Goal: Information Seeking & Learning: Learn about a topic

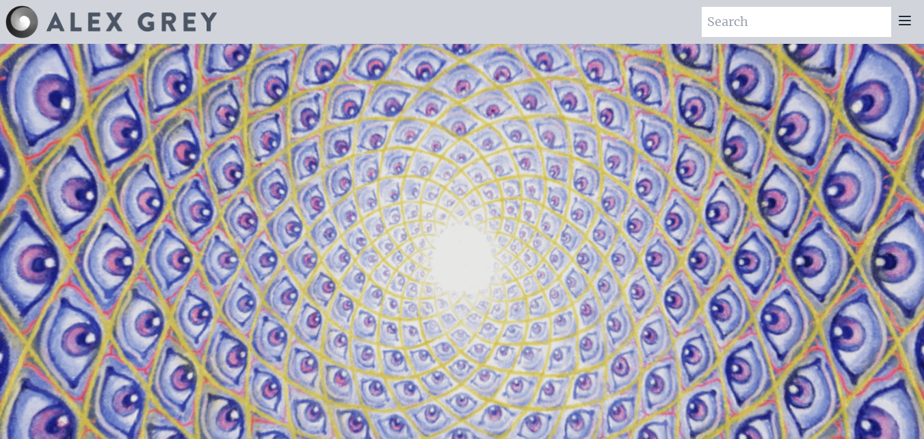
click at [911, 23] on icon at bounding box center [905, 20] width 16 height 16
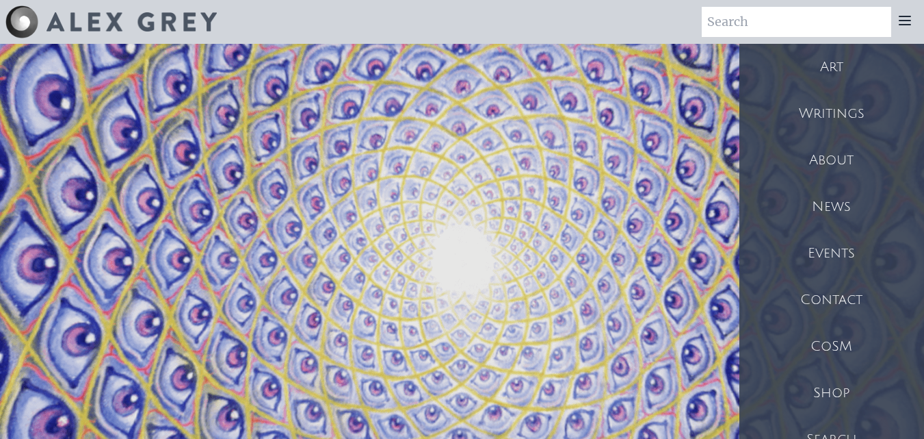
click at [853, 77] on div "Art" at bounding box center [832, 67] width 185 height 47
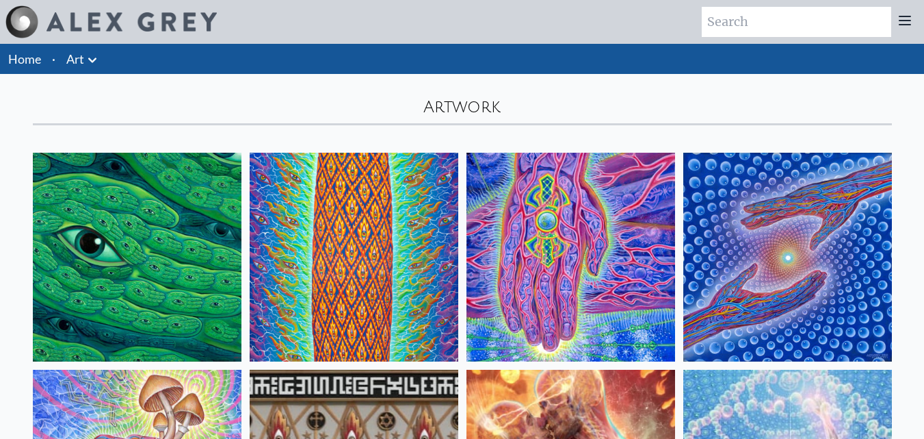
click at [94, 62] on icon at bounding box center [92, 60] width 16 height 16
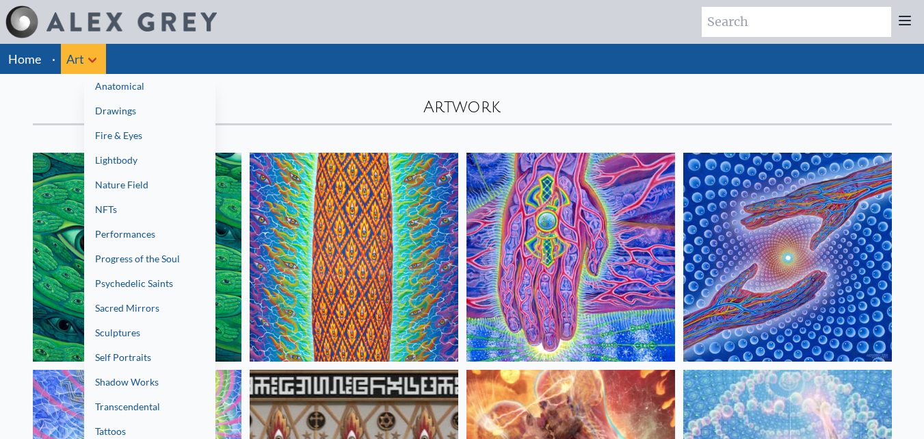
click at [109, 90] on link "Anatomical" at bounding box center [149, 86] width 131 height 25
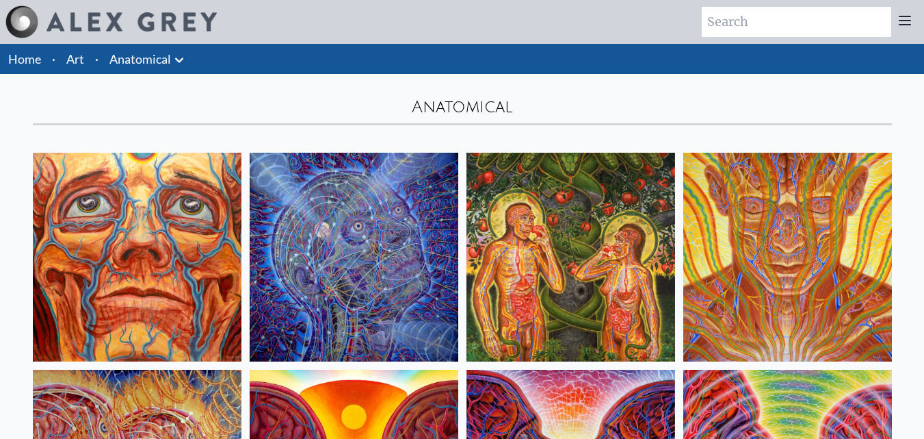
click at [136, 62] on link "Anatomical" at bounding box center [140, 58] width 62 height 19
click at [156, 55] on link "Anatomical" at bounding box center [140, 58] width 62 height 19
drag, startPoint x: 161, startPoint y: 73, endPoint x: 170, endPoint y: 67, distance: 10.4
click at [162, 72] on li "Anatomical Anatomical Drawings" at bounding box center [148, 59] width 89 height 30
click at [174, 65] on icon at bounding box center [179, 60] width 16 height 16
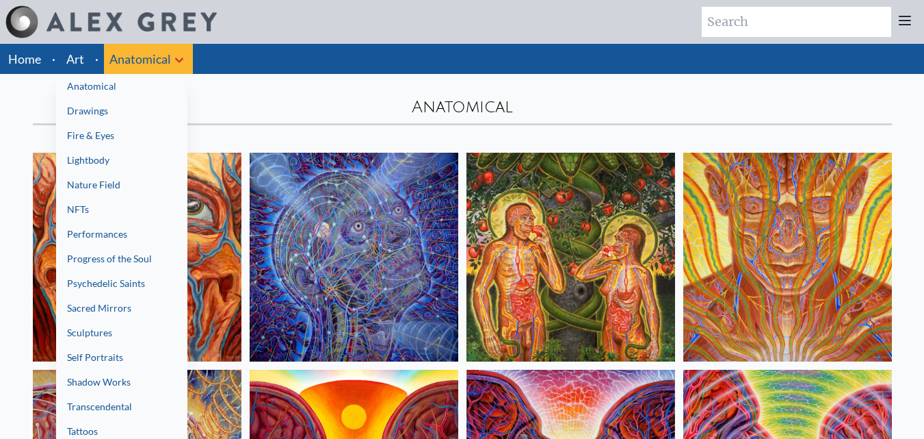
click at [116, 150] on link "Lightbody" at bounding box center [121, 160] width 131 height 25
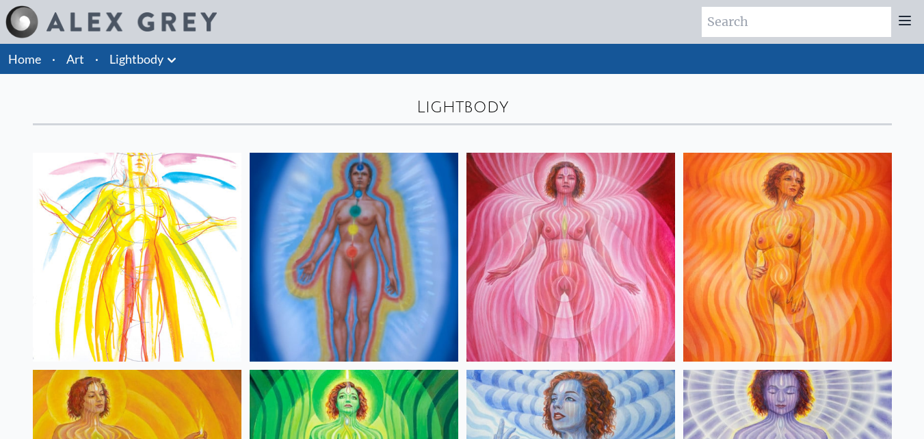
click at [162, 53] on link "Lightbody" at bounding box center [136, 58] width 54 height 19
click at [165, 58] on icon at bounding box center [172, 60] width 16 height 16
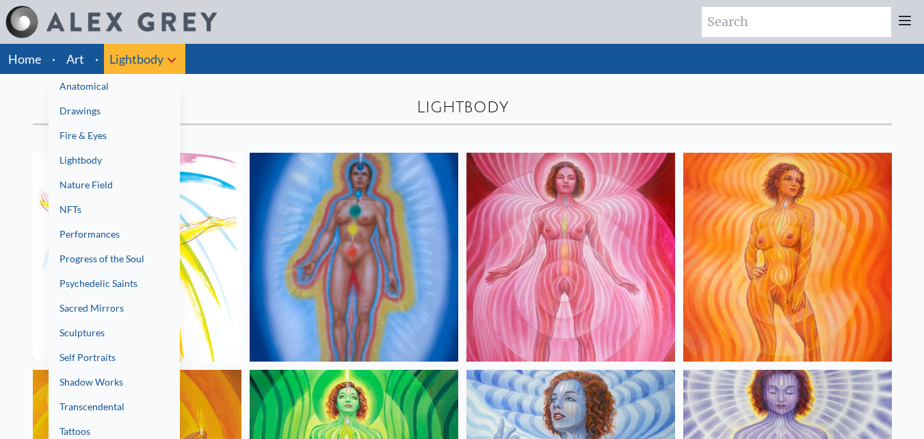
click at [123, 214] on link "NFTs" at bounding box center [114, 209] width 131 height 25
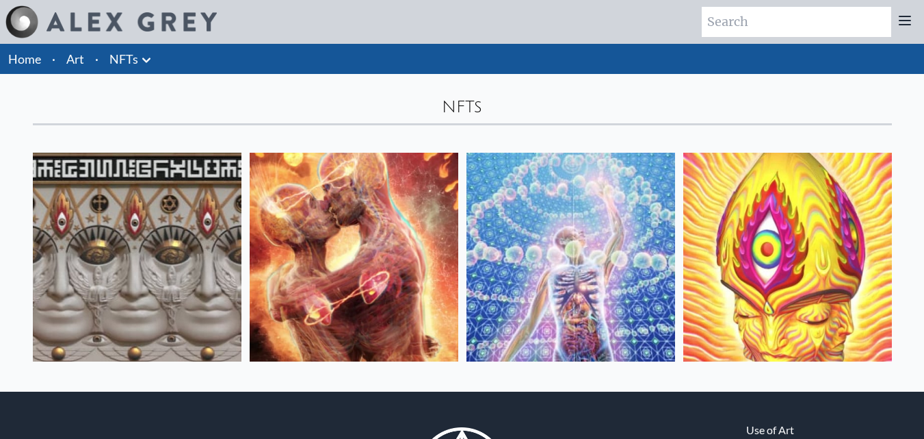
click at [145, 67] on icon at bounding box center [146, 60] width 16 height 16
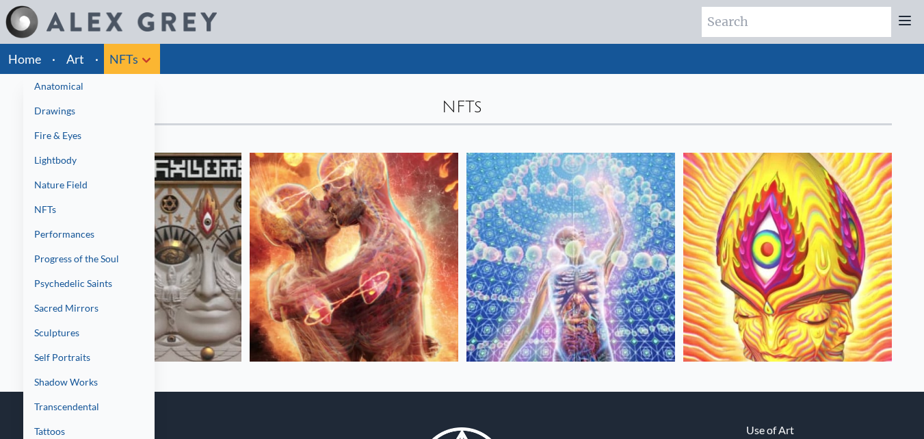
click at [92, 229] on link "Performances" at bounding box center [88, 234] width 131 height 25
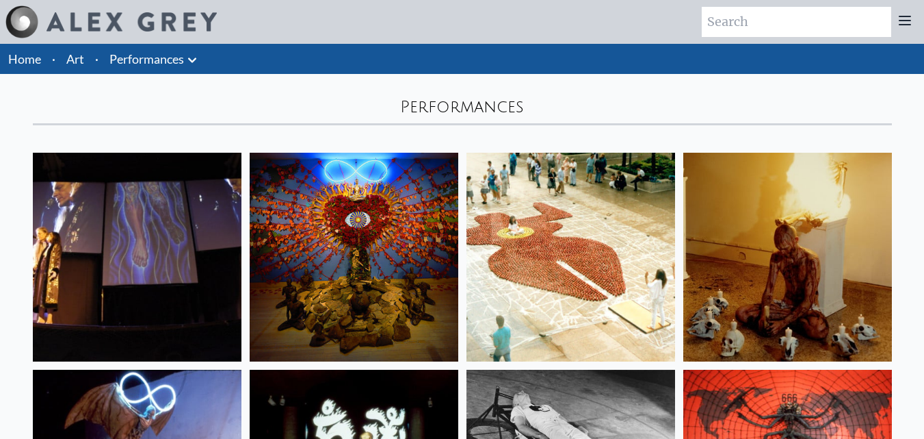
click at [179, 67] on link "Performances" at bounding box center [146, 58] width 75 height 19
click at [188, 53] on icon at bounding box center [192, 60] width 16 height 16
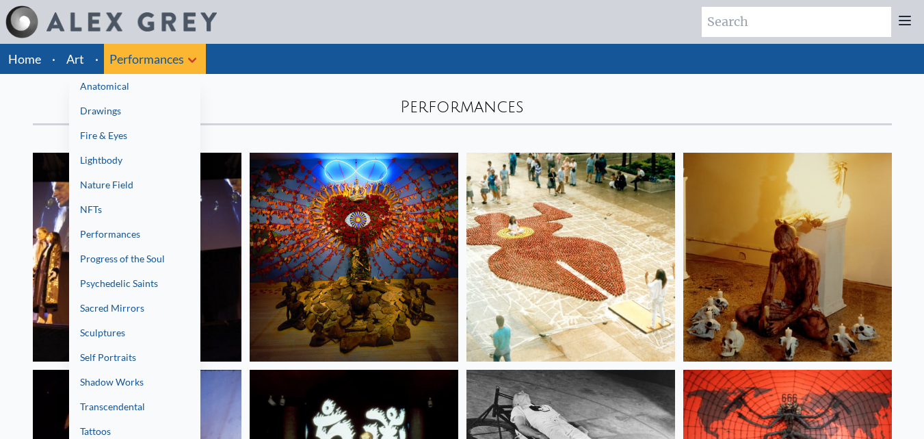
click at [140, 401] on link "Transcendental" at bounding box center [134, 406] width 131 height 25
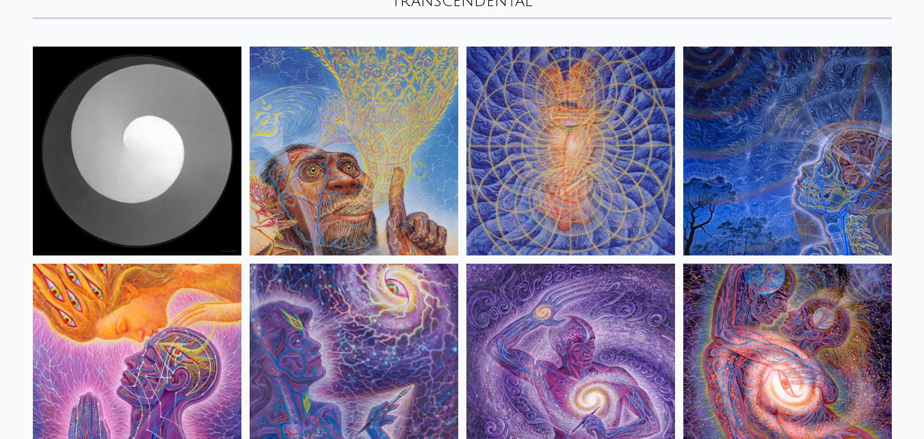
scroll to position [53, 0]
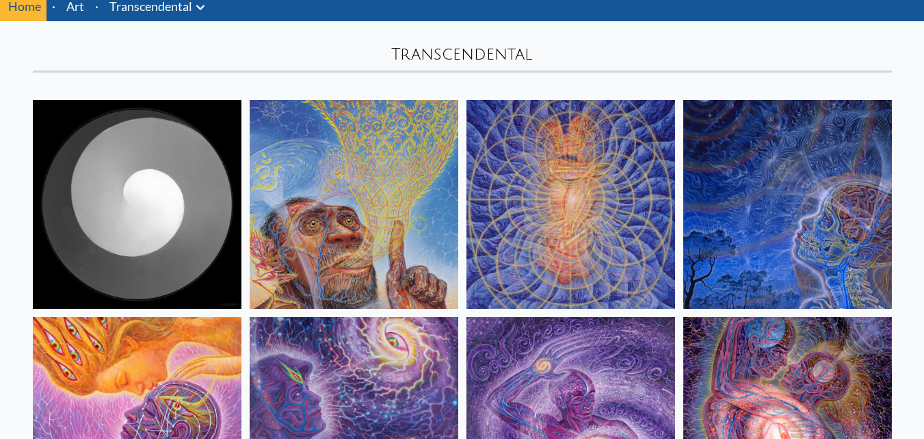
click at [205, 3] on icon at bounding box center [200, 7] width 16 height 16
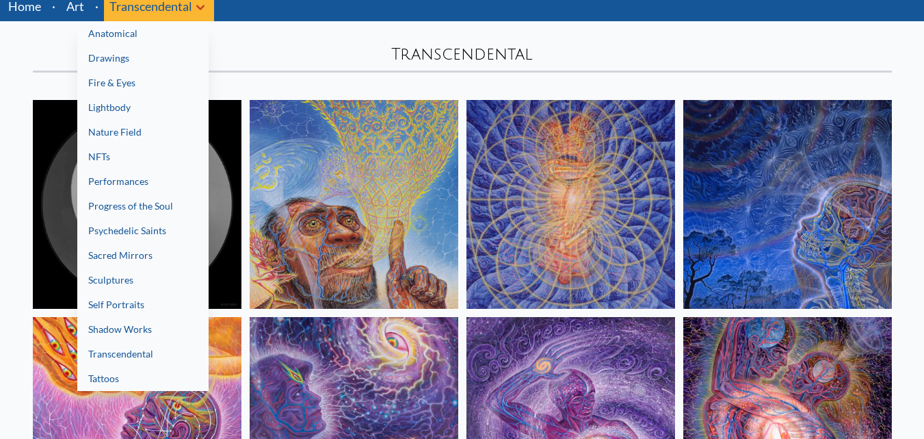
click at [129, 332] on link "Shadow Works" at bounding box center [142, 329] width 131 height 25
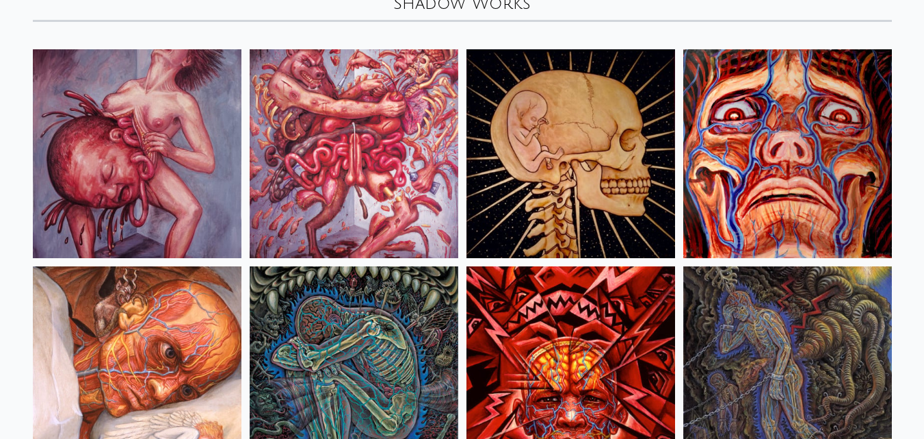
scroll to position [38, 0]
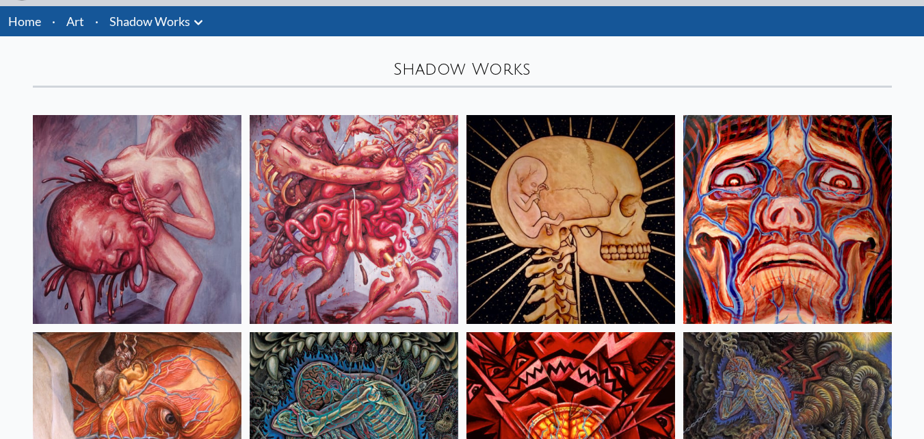
click at [88, 20] on li "Art" at bounding box center [75, 21] width 29 height 30
click at [133, 19] on link "Shadow Works" at bounding box center [149, 21] width 81 height 19
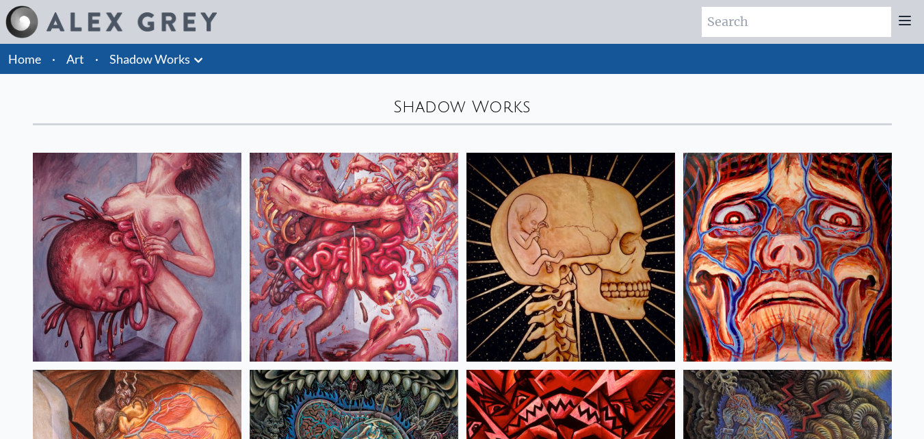
drag, startPoint x: 209, startPoint y: 63, endPoint x: 201, endPoint y: 63, distance: 7.5
click at [202, 63] on li "Shadow Works Anatomical Drawings" at bounding box center [158, 59] width 108 height 30
click at [201, 62] on icon at bounding box center [198, 60] width 16 height 16
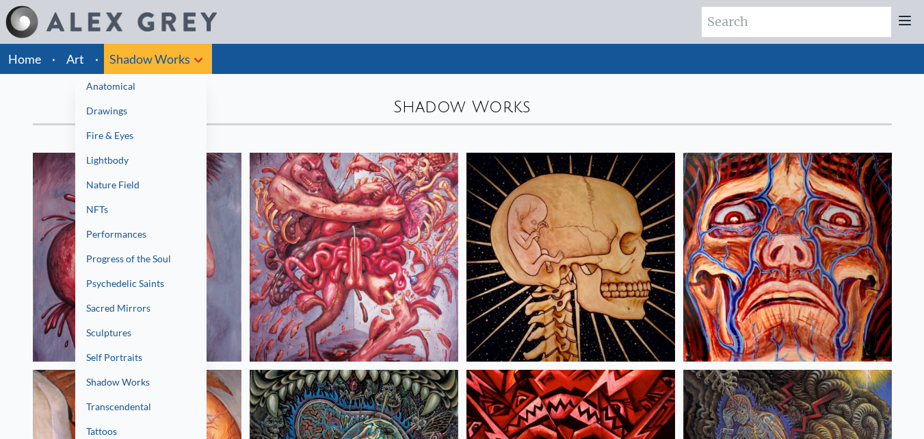
click at [112, 174] on link "Nature Field" at bounding box center [140, 184] width 131 height 25
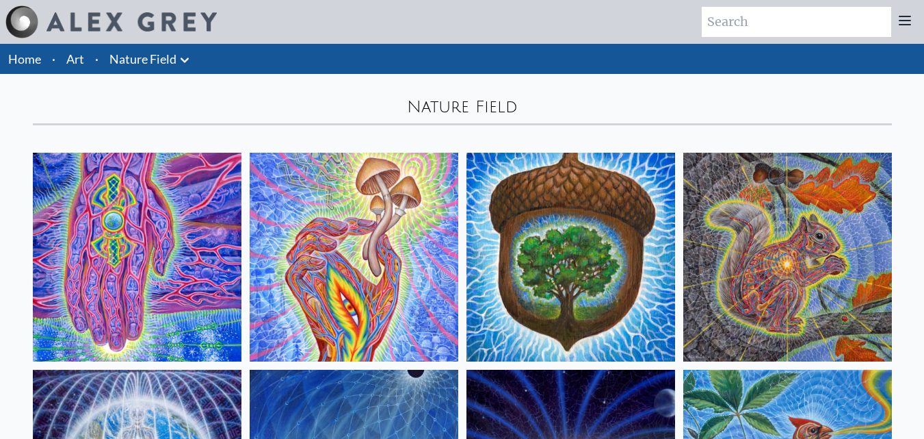
click at [183, 60] on icon at bounding box center [185, 59] width 8 height 5
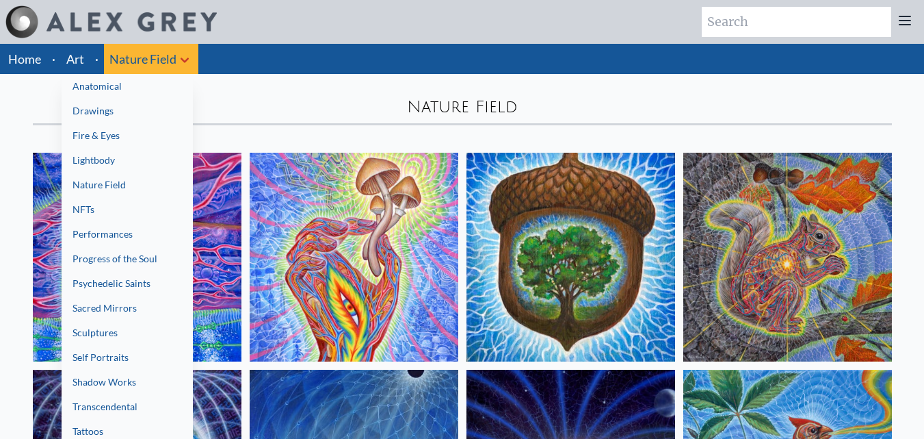
click at [120, 309] on link "Sacred Mirrors" at bounding box center [127, 308] width 131 height 25
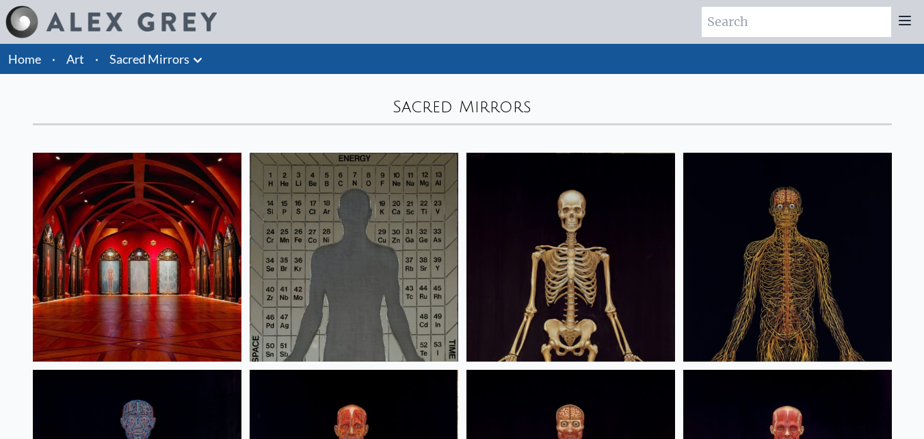
click at [194, 55] on icon at bounding box center [198, 60] width 16 height 16
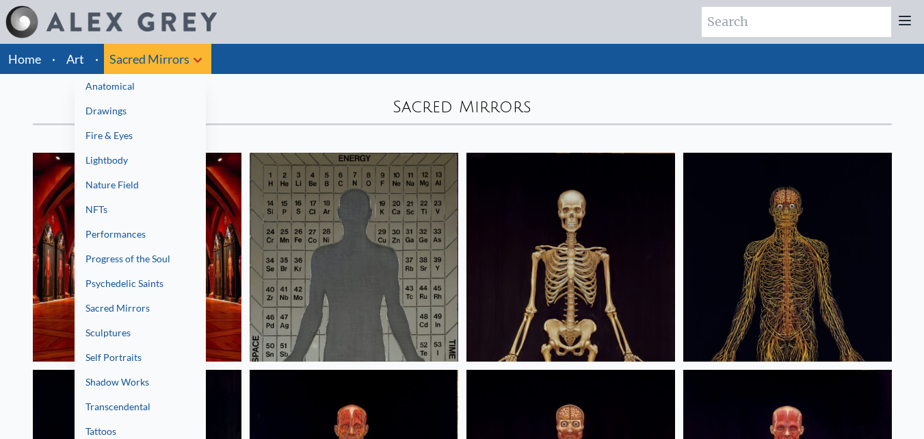
click at [128, 345] on link "Self Portraits" at bounding box center [140, 357] width 131 height 25
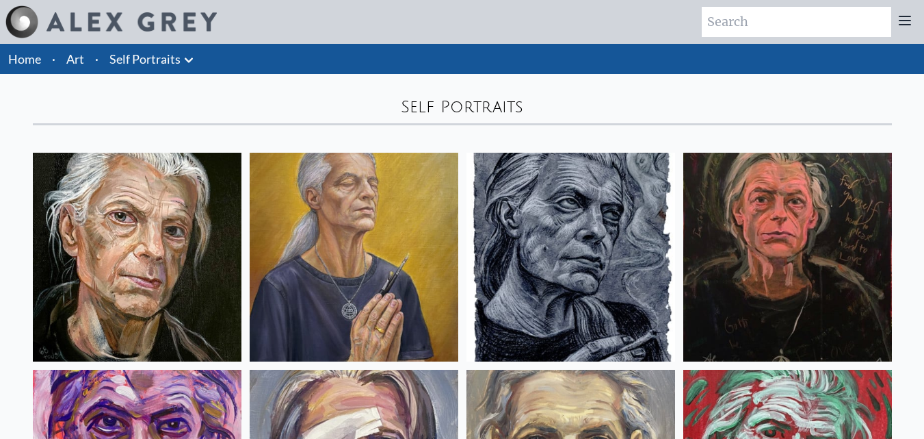
click at [189, 59] on icon at bounding box center [189, 60] width 16 height 16
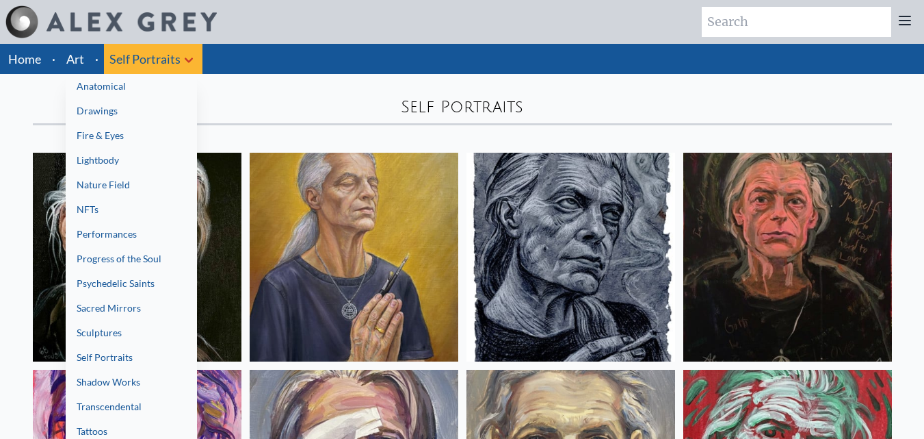
click at [122, 133] on link "Fire & Eyes" at bounding box center [131, 135] width 131 height 25
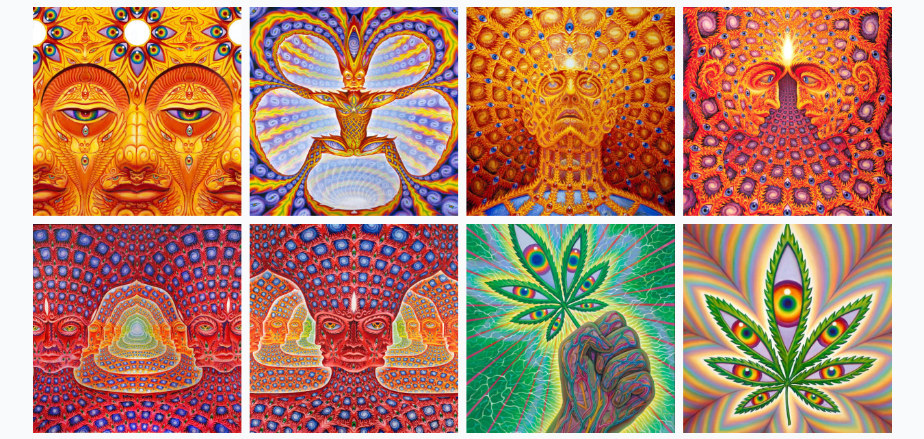
scroll to position [1237, 0]
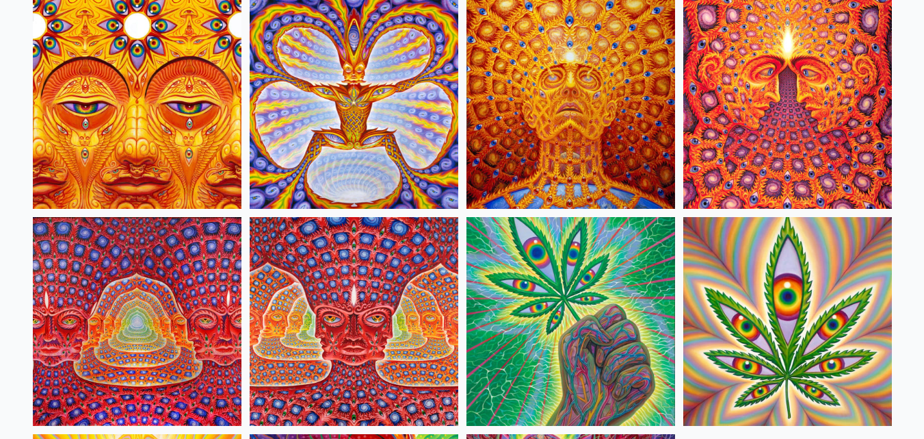
click at [348, 320] on img at bounding box center [354, 321] width 209 height 209
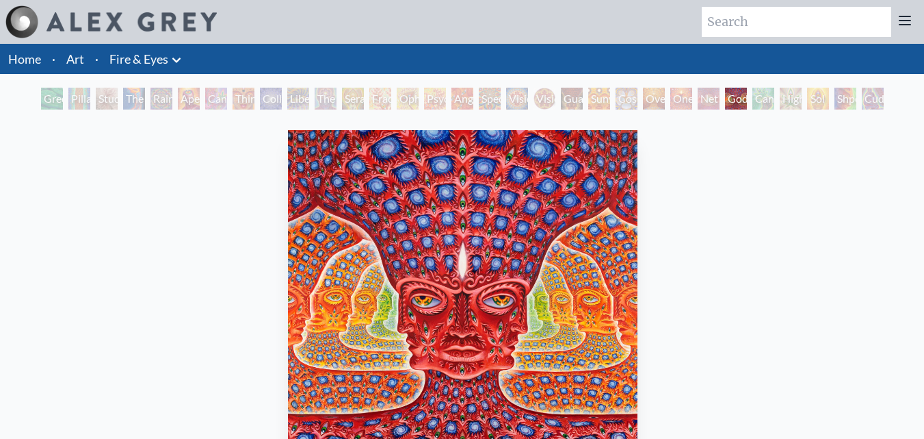
click at [482, 222] on img "26 / 31" at bounding box center [463, 305] width 350 height 351
click at [486, 209] on img "26 / 31" at bounding box center [463, 305] width 350 height 351
click at [486, 257] on img "26 / 31" at bounding box center [463, 305] width 350 height 351
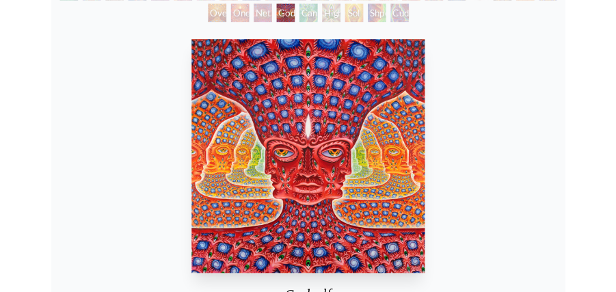
scroll to position [102, 0]
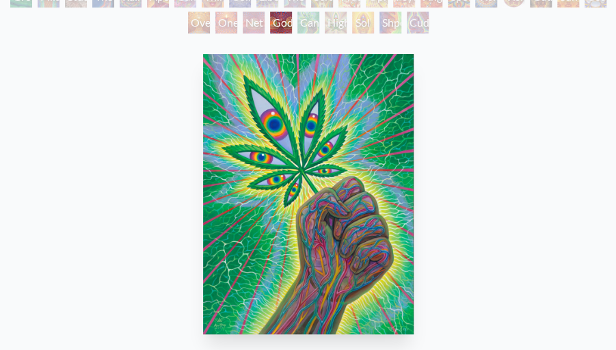
click at [257, 23] on div "Net of Being" at bounding box center [254, 23] width 22 height 22
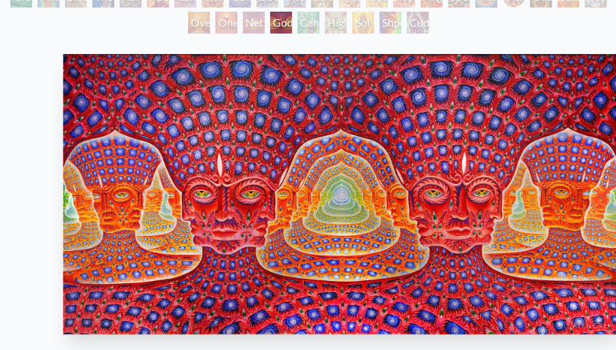
click at [164, 57] on img "25 / 31" at bounding box center [342, 194] width 558 height 281
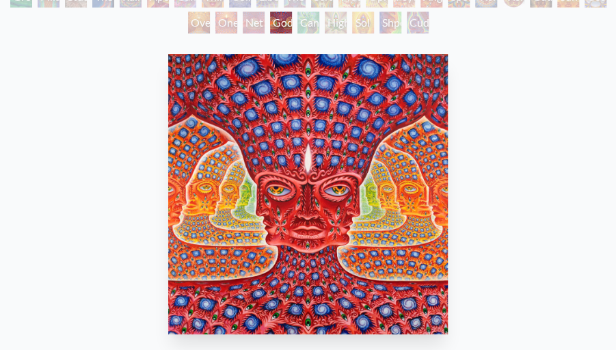
click at [220, 27] on div "One" at bounding box center [227, 23] width 22 height 22
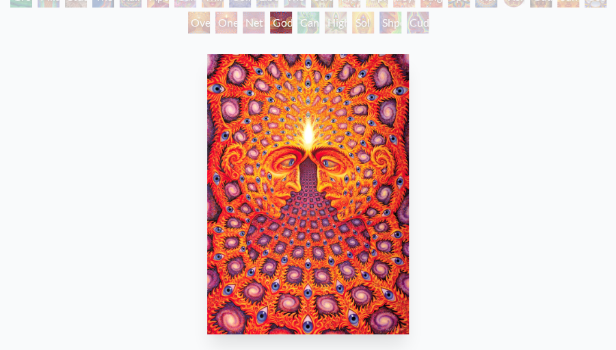
click at [332, 23] on div "Higher Vision" at bounding box center [336, 23] width 22 height 22
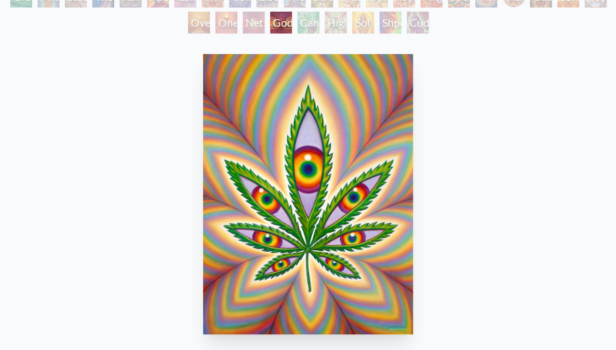
click at [382, 22] on div "Shpongled" at bounding box center [391, 23] width 22 height 22
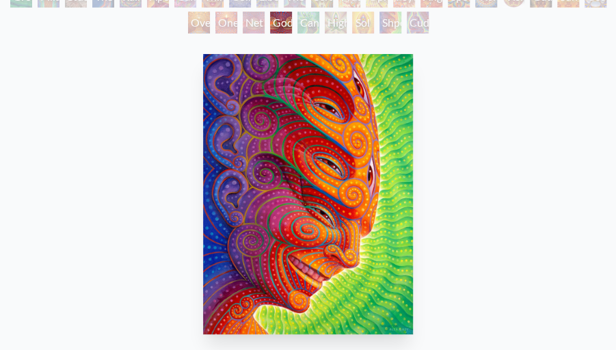
click at [429, 22] on div "Cuddle" at bounding box center [418, 23] width 22 height 22
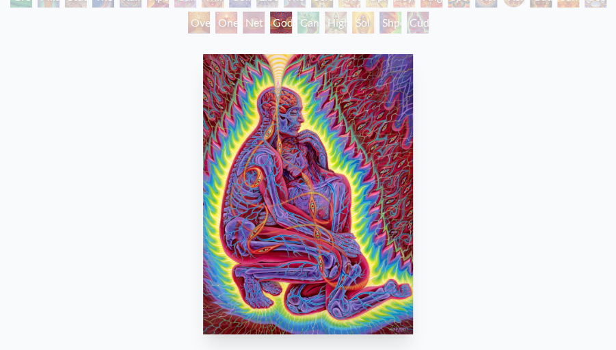
click at [198, 19] on div "Oversoul" at bounding box center [199, 23] width 22 height 22
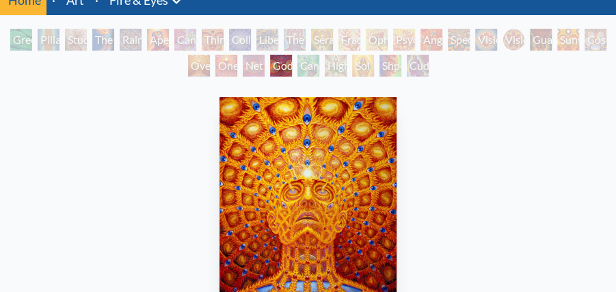
scroll to position [57, 0]
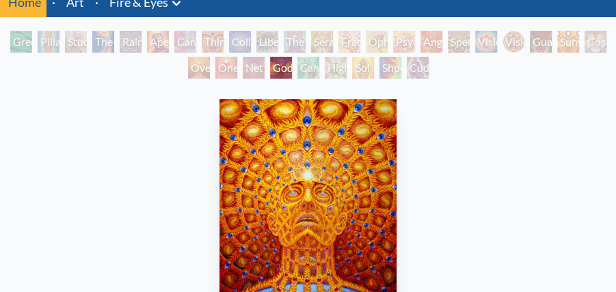
click at [465, 40] on div "Spectral Lotus" at bounding box center [459, 42] width 22 height 22
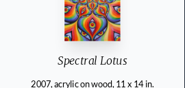
scroll to position [129, 0]
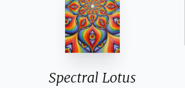
click at [135, 51] on div "Spectral Lotus 2007, acrylic on wood, 11 x 14 in." at bounding box center [92, 45] width 153 height 137
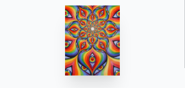
scroll to position [103, 0]
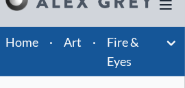
scroll to position [30, 0]
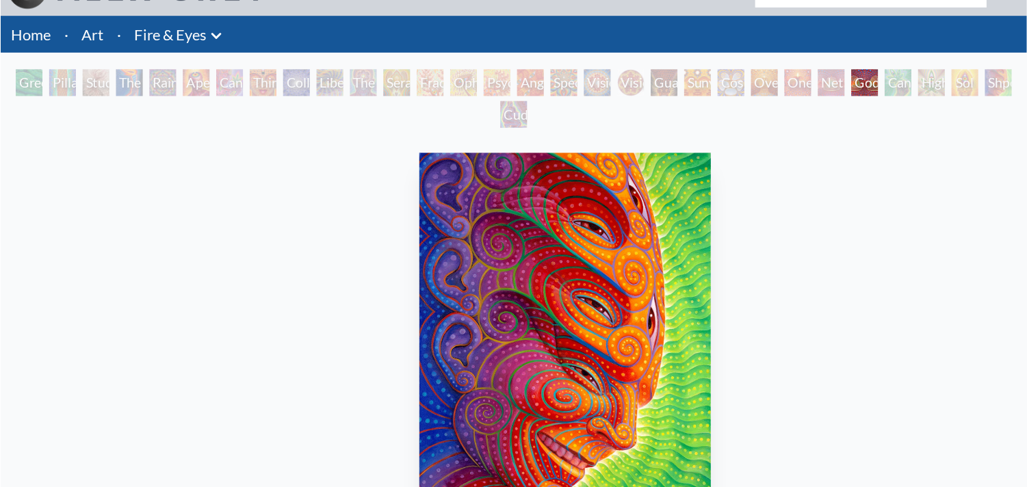
scroll to position [31, 0]
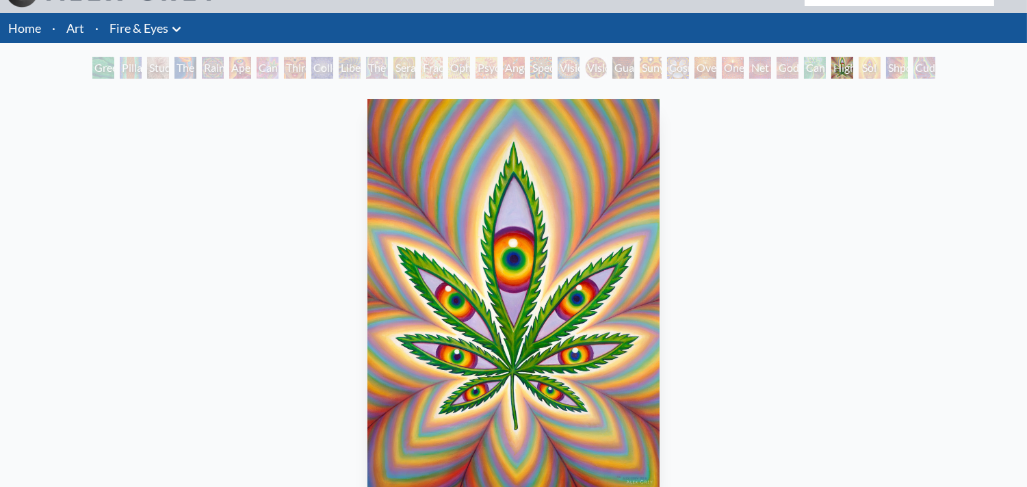
scroll to position [170, 0]
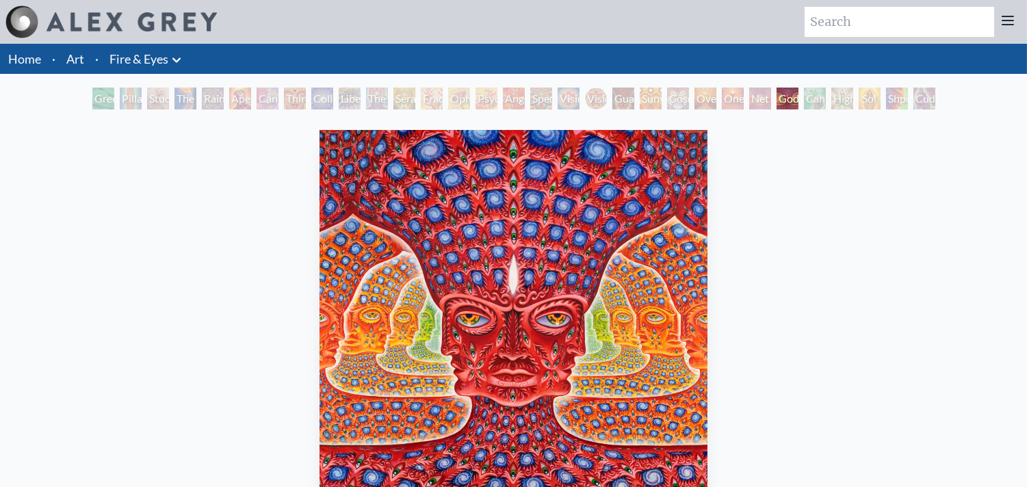
click at [389, 103] on div "Green Hand Pillar of Awareness Study for the Great Turn The Torch Rainbow Eye R…" at bounding box center [514, 101] width 848 height 26
click at [378, 103] on div "The Seer" at bounding box center [377, 99] width 22 height 22
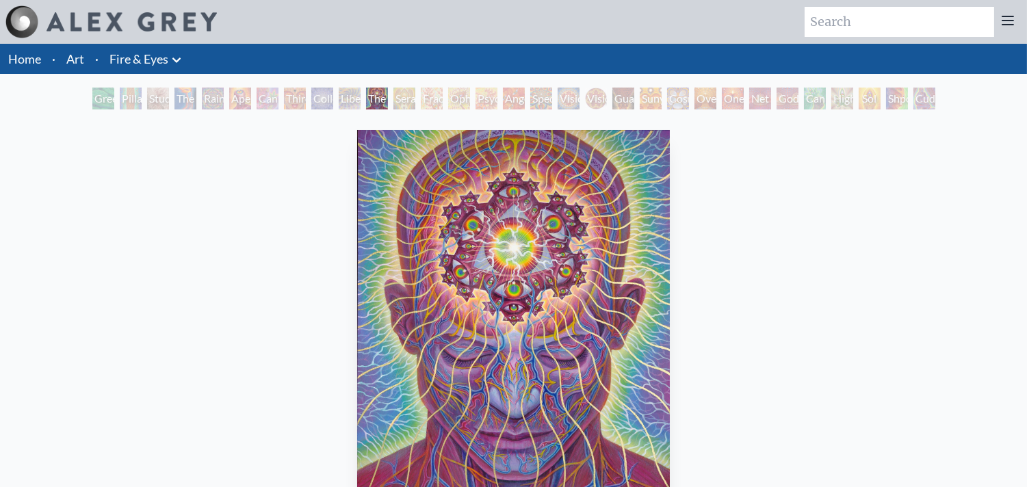
click at [508, 110] on div "Green Hand Pillar of Awareness Study for the Great Turn The Torch Rainbow Eye R…" at bounding box center [514, 101] width 848 height 26
click at [504, 96] on div "Angel Skin" at bounding box center [514, 99] width 22 height 22
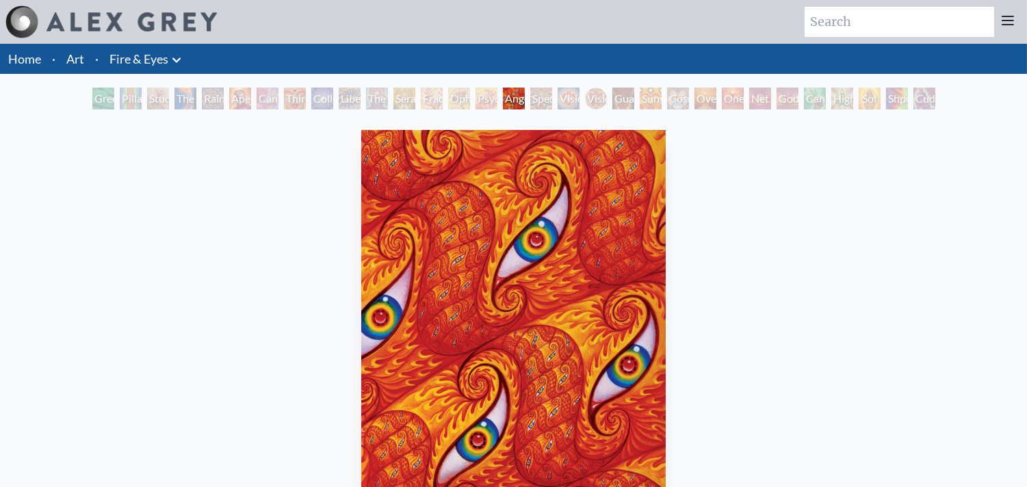
click at [448, 98] on div "Ophanic Eyelash" at bounding box center [459, 99] width 22 height 22
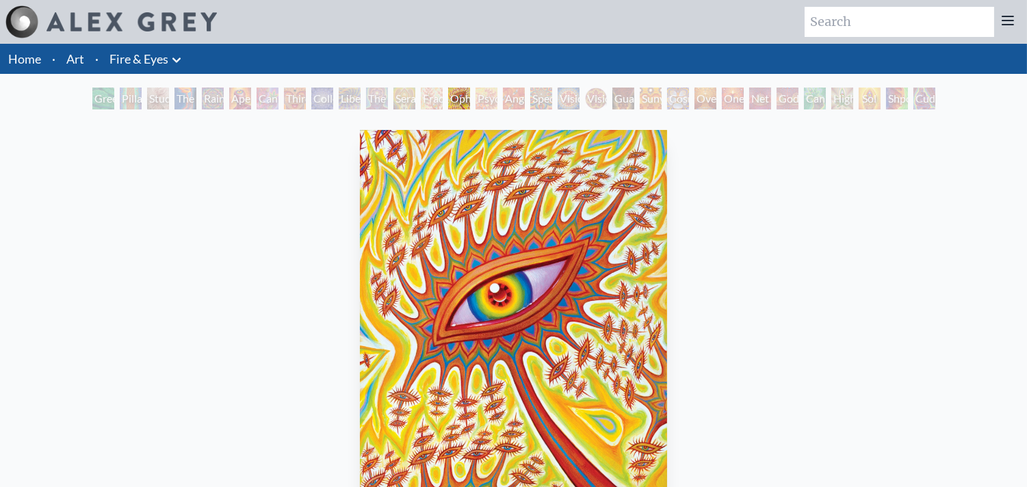
click at [339, 99] on div "Liberation Through Seeing" at bounding box center [350, 99] width 22 height 22
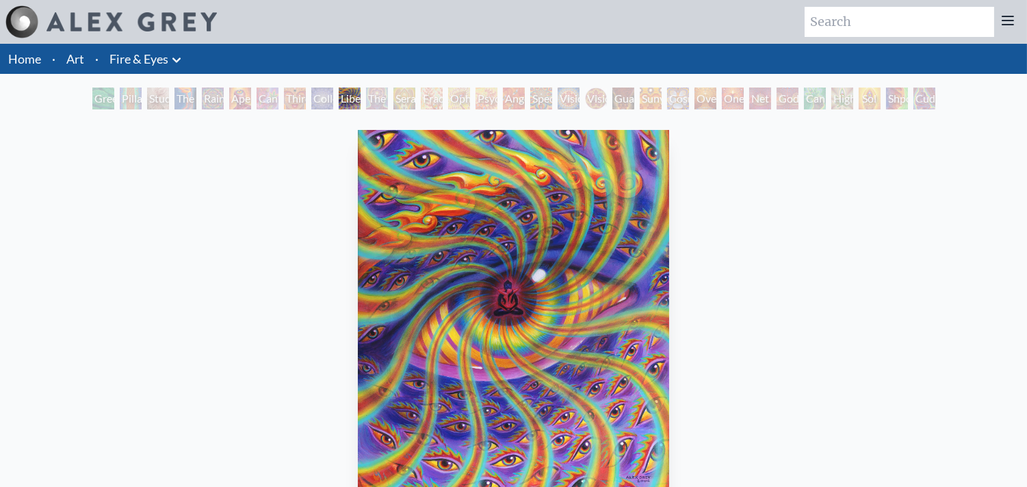
click at [246, 101] on div "Aperture" at bounding box center [240, 99] width 22 height 22
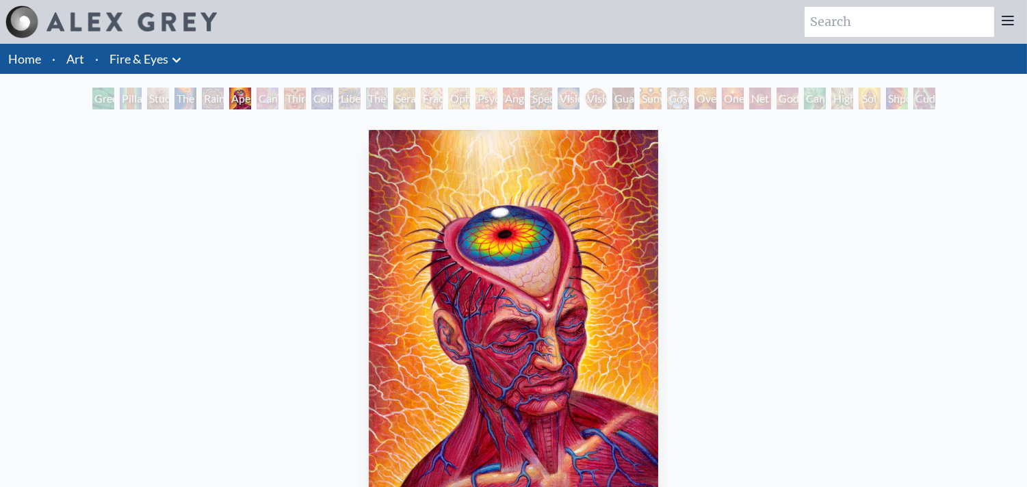
click at [202, 96] on div "Rainbow Eye Ripple" at bounding box center [213, 99] width 22 height 22
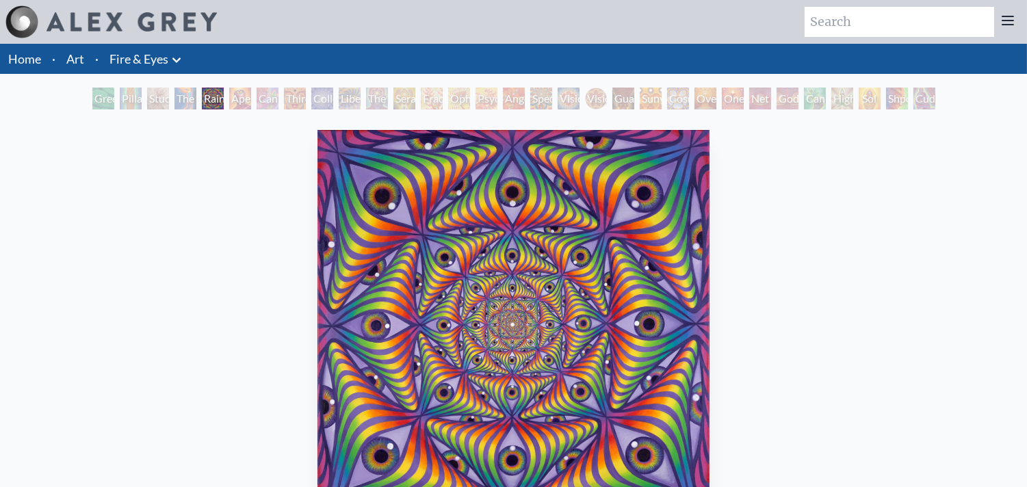
click at [155, 90] on div "Study for the Great Turn" at bounding box center [158, 99] width 22 height 22
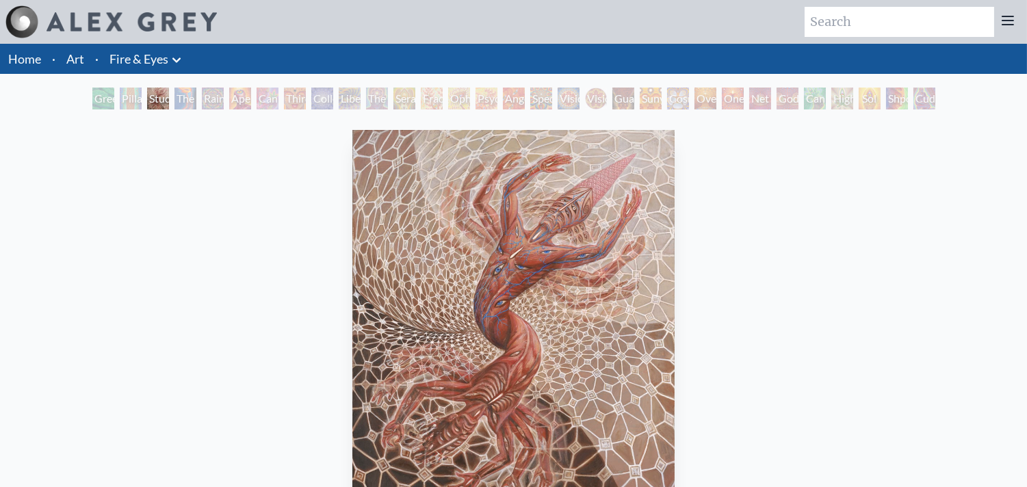
click at [80, 99] on div "Green Hand Pillar of Awareness Study for the Great Turn The Torch Rainbow Eye R…" at bounding box center [513, 101] width 1027 height 26
click at [94, 99] on div "Green Hand" at bounding box center [103, 99] width 22 height 22
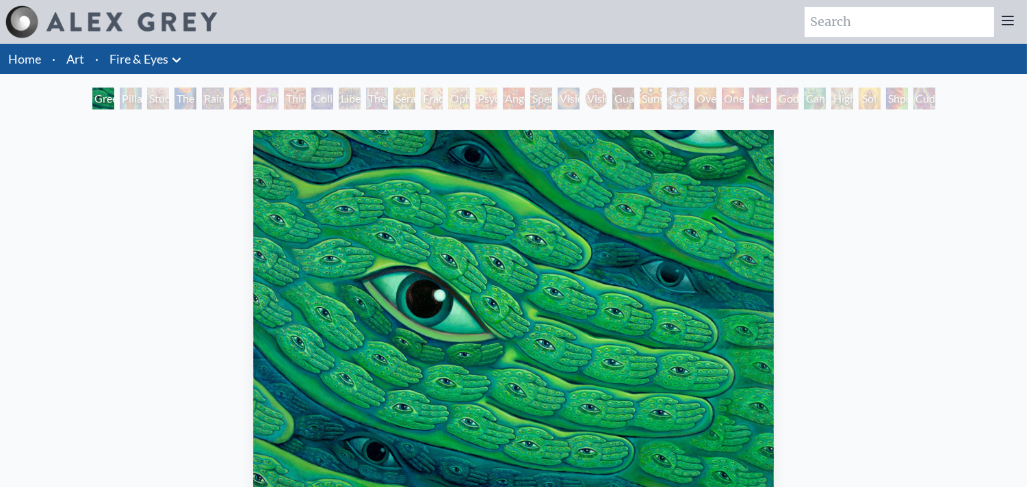
click at [155, 98] on div "Study for the Great Turn" at bounding box center [158, 99] width 22 height 22
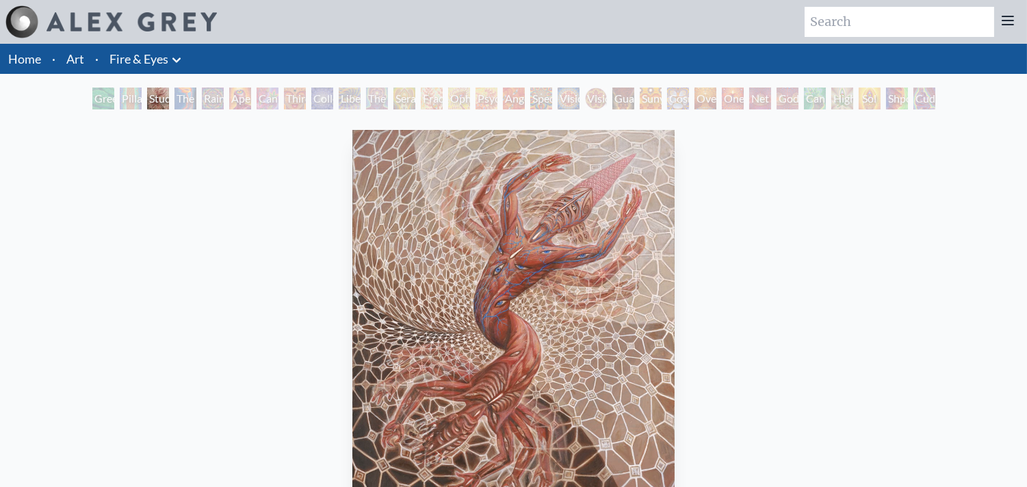
click at [90, 101] on div "Green Hand Pillar of Awareness Study for the Great Turn The Torch Rainbow Eye R…" at bounding box center [514, 101] width 848 height 26
click at [100, 103] on div "Green Hand" at bounding box center [103, 99] width 22 height 22
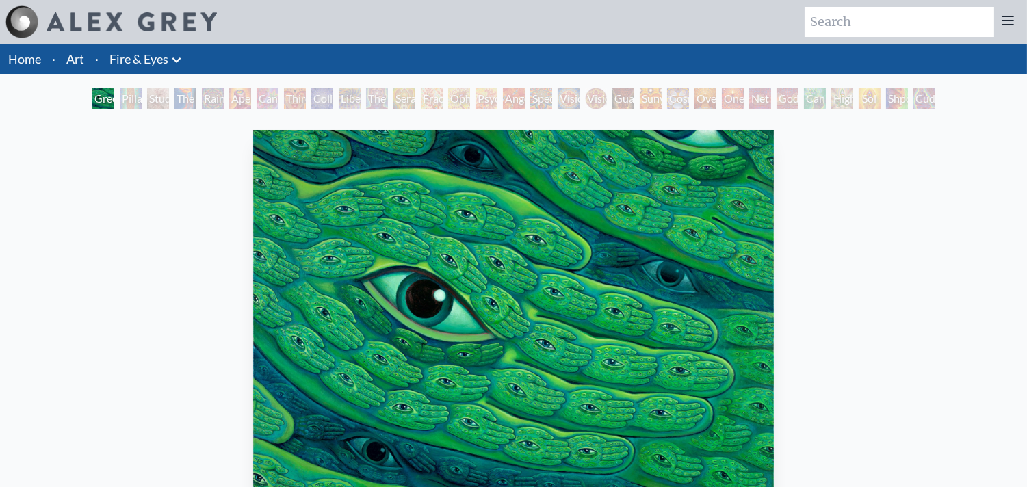
click at [421, 93] on div "Fractal Eyes" at bounding box center [432, 99] width 22 height 22
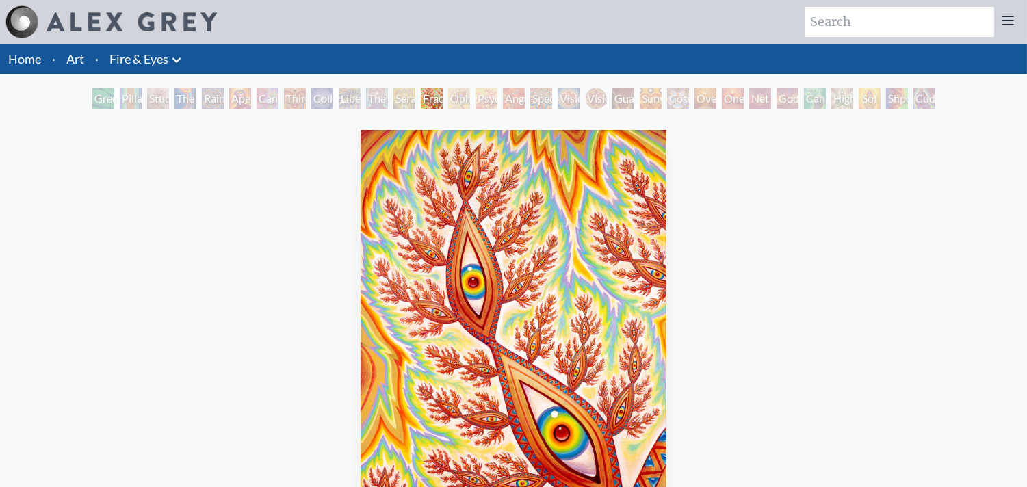
click at [798, 104] on div "Godself" at bounding box center [788, 99] width 22 height 22
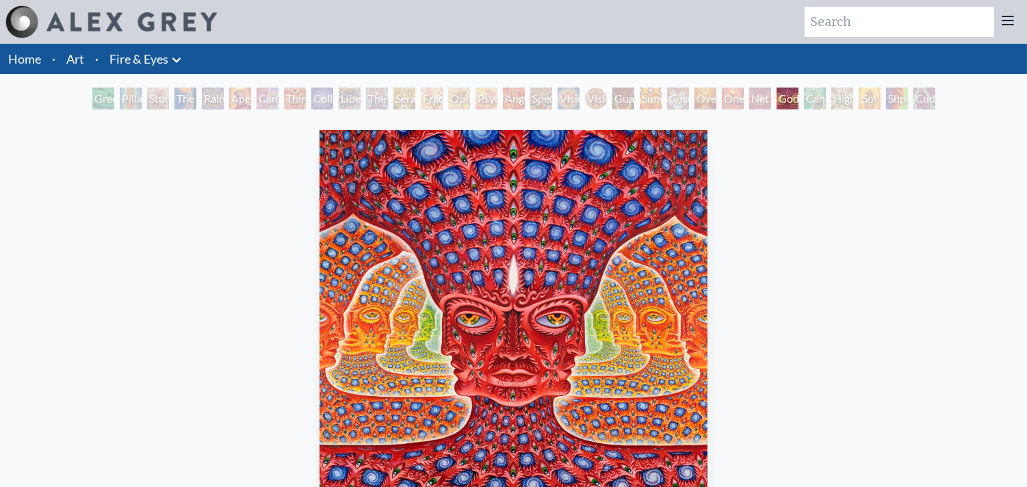
click at [823, 105] on div "Cannafist" at bounding box center [815, 99] width 22 height 22
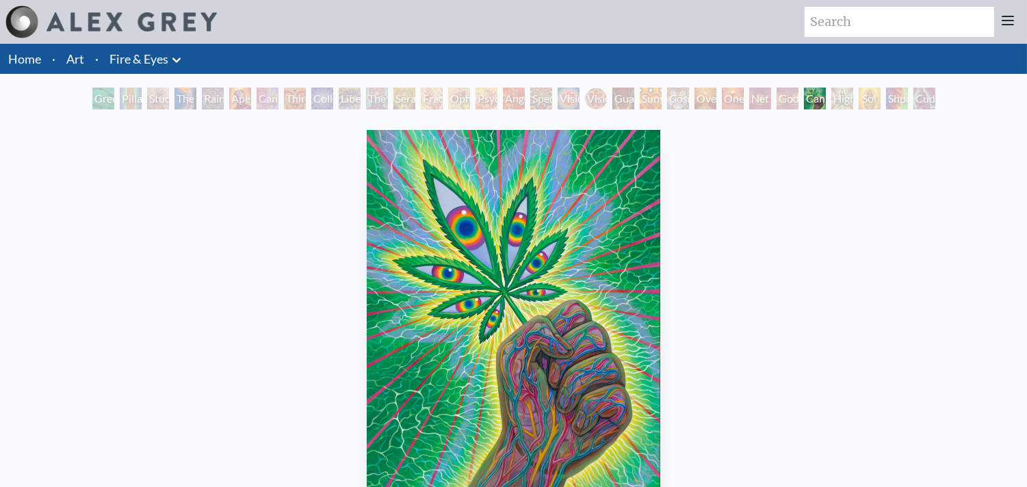
click at [836, 96] on div "Higher Vision" at bounding box center [842, 99] width 22 height 22
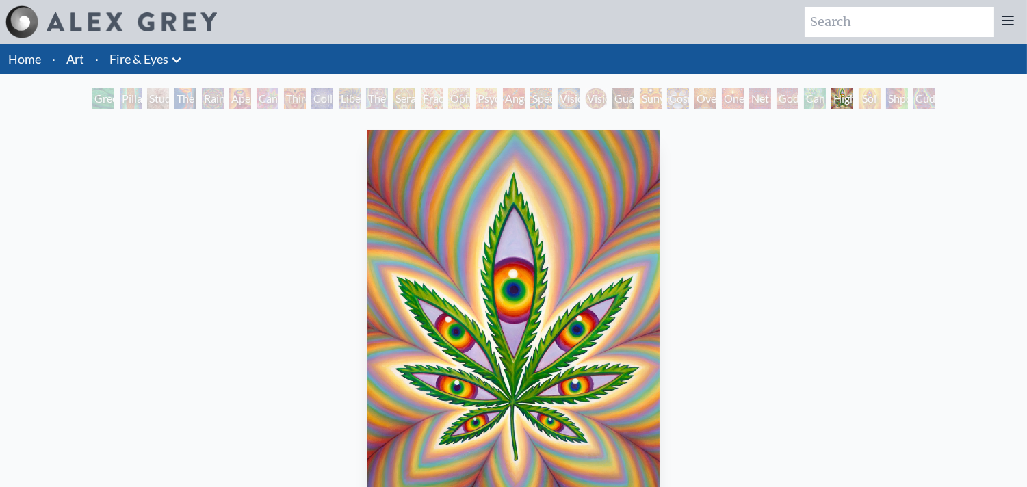
click at [894, 100] on div "Shpongled" at bounding box center [897, 99] width 22 height 22
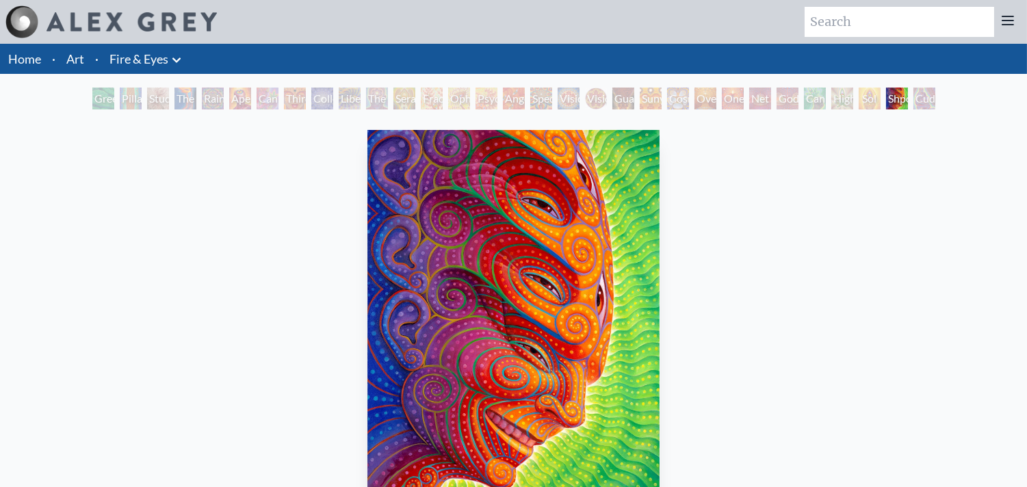
click at [924, 101] on div "Cuddle" at bounding box center [924, 99] width 22 height 22
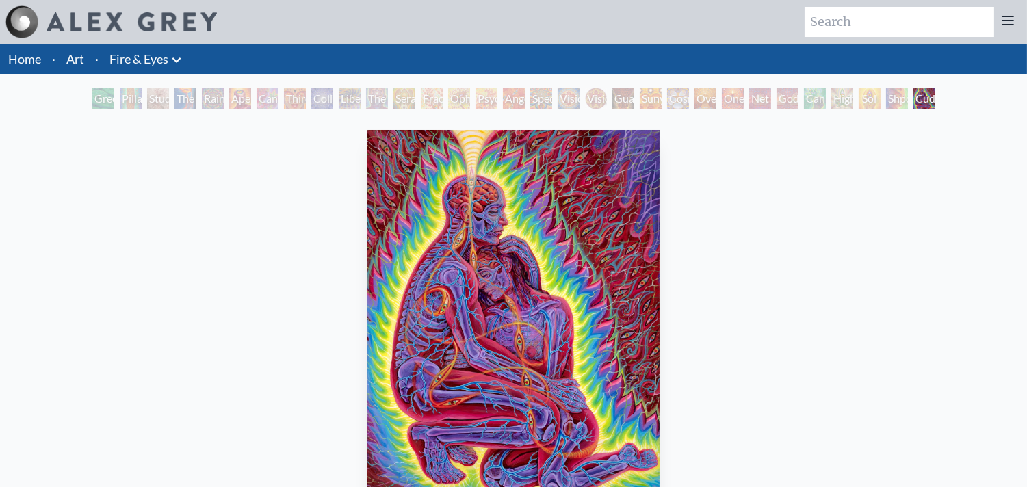
click at [886, 98] on div "Shpongled" at bounding box center [897, 99] width 22 height 22
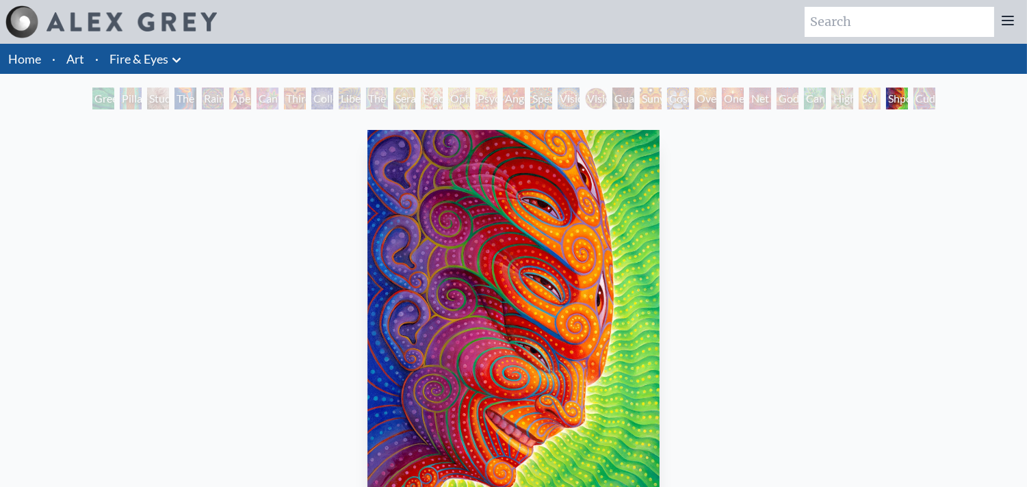
click at [170, 62] on icon at bounding box center [176, 60] width 16 height 16
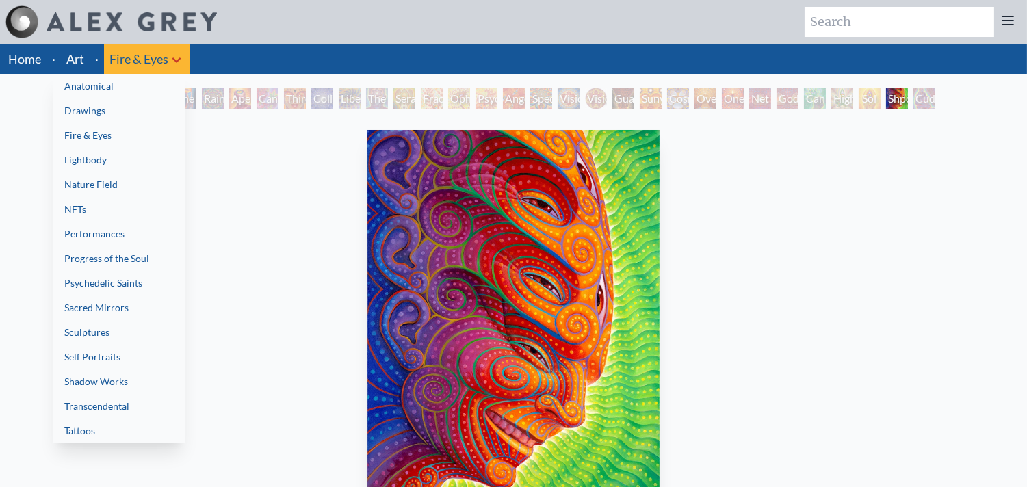
click at [138, 84] on link "Anatomical" at bounding box center [118, 86] width 131 height 25
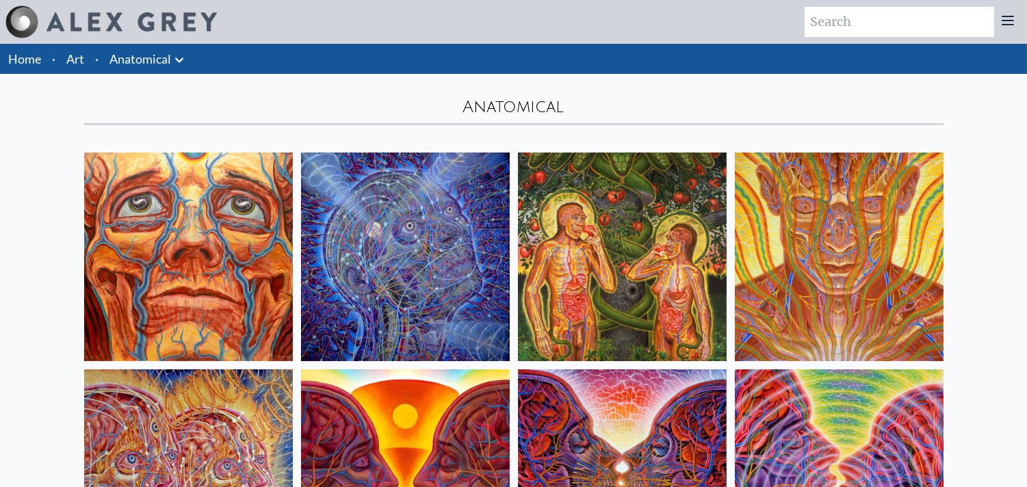
click at [174, 68] on li "Anatomical Anatomical Drawings" at bounding box center [148, 59] width 89 height 30
click at [177, 56] on icon at bounding box center [179, 60] width 16 height 16
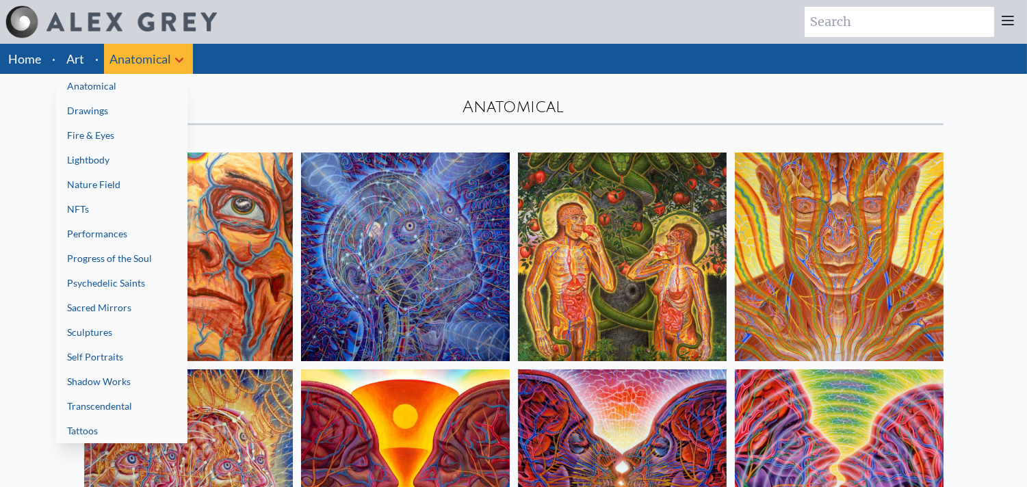
click at [115, 163] on link "Lightbody" at bounding box center [121, 160] width 131 height 25
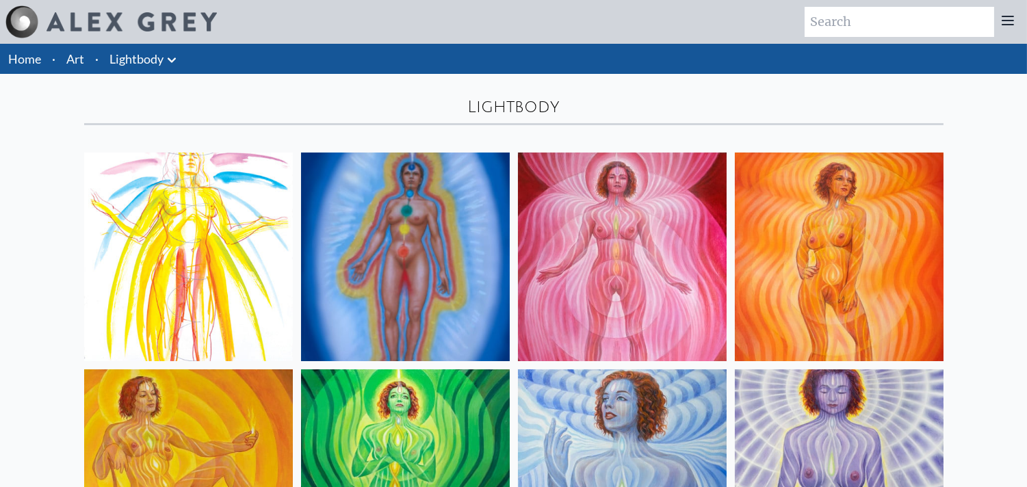
drag, startPoint x: 1023, startPoint y: 100, endPoint x: 1037, endPoint y: 130, distance: 33.4
click at [164, 57] on icon at bounding box center [172, 60] width 16 height 16
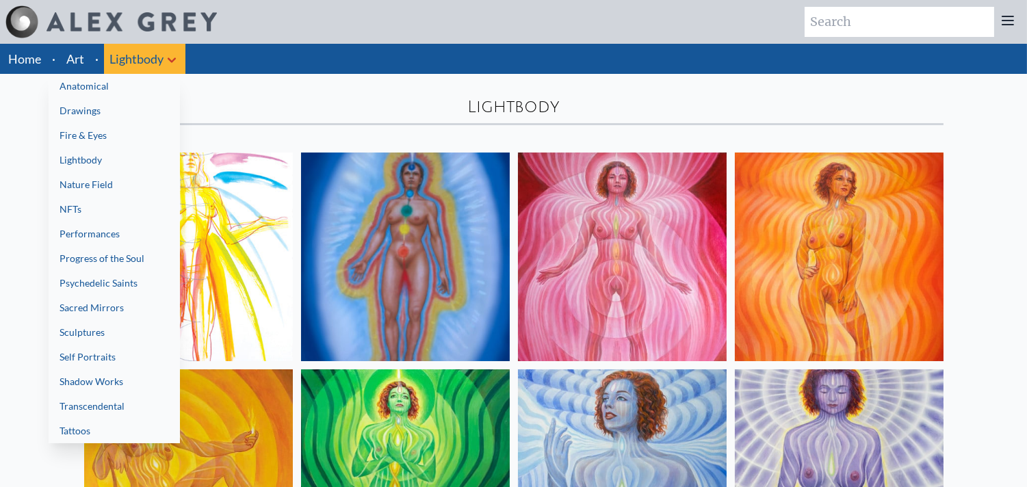
click at [94, 374] on link "Shadow Works" at bounding box center [114, 381] width 131 height 25
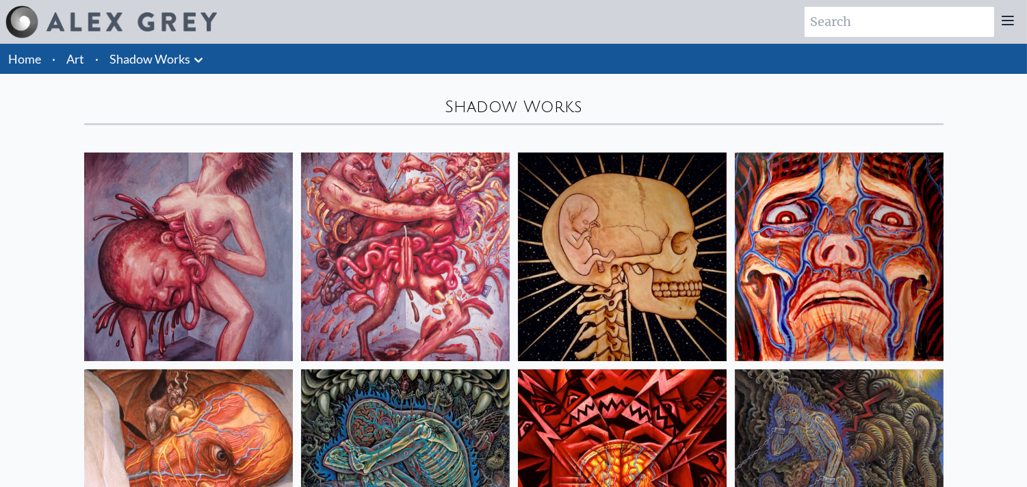
click at [169, 49] on li "Shadow Works Anatomical Drawings" at bounding box center [158, 59] width 108 height 30
click at [196, 60] on icon at bounding box center [198, 59] width 8 height 5
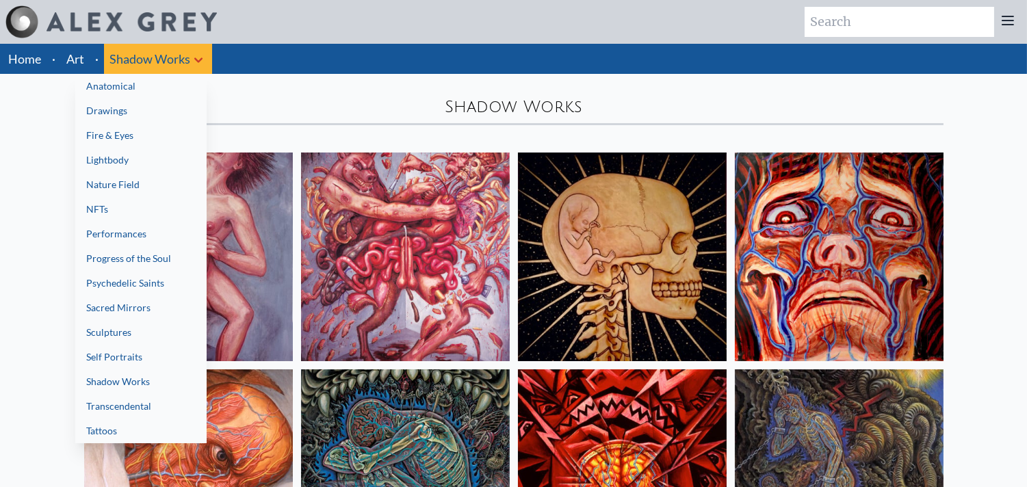
click at [138, 419] on link "Tattoos" at bounding box center [140, 431] width 131 height 25
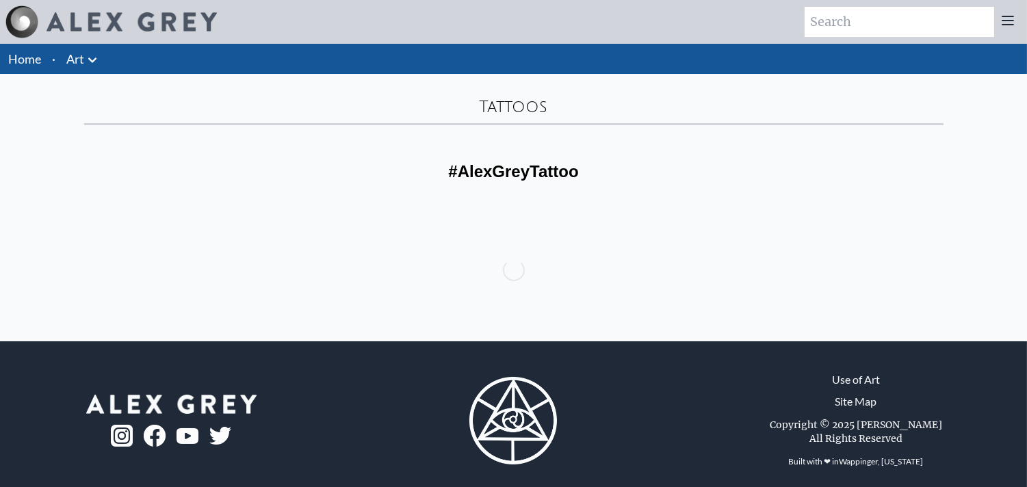
click at [93, 55] on icon at bounding box center [92, 60] width 16 height 16
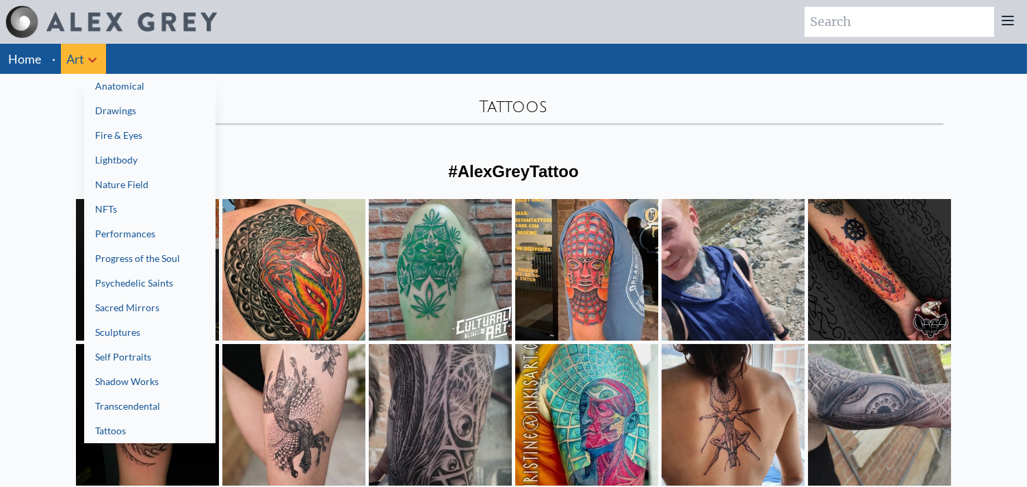
click at [189, 395] on link "Transcendental" at bounding box center [149, 406] width 131 height 25
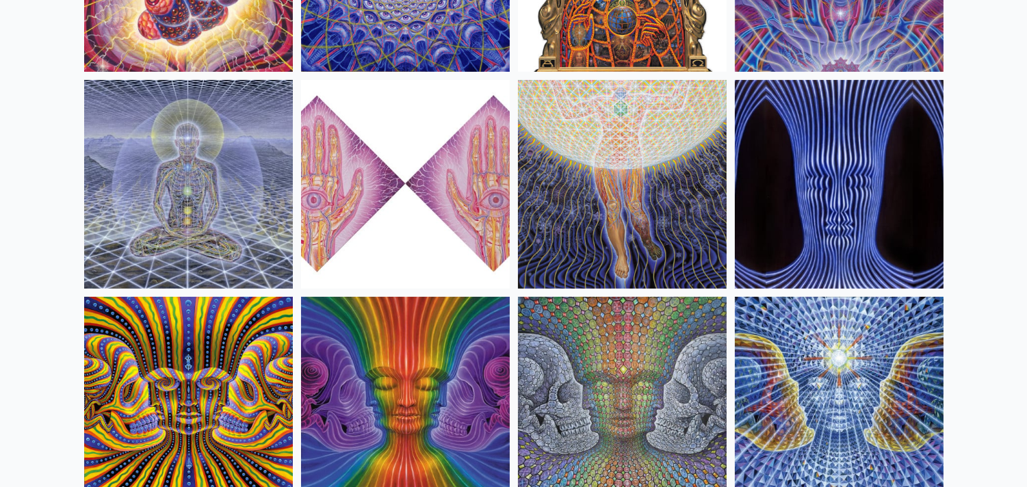
scroll to position [936, 0]
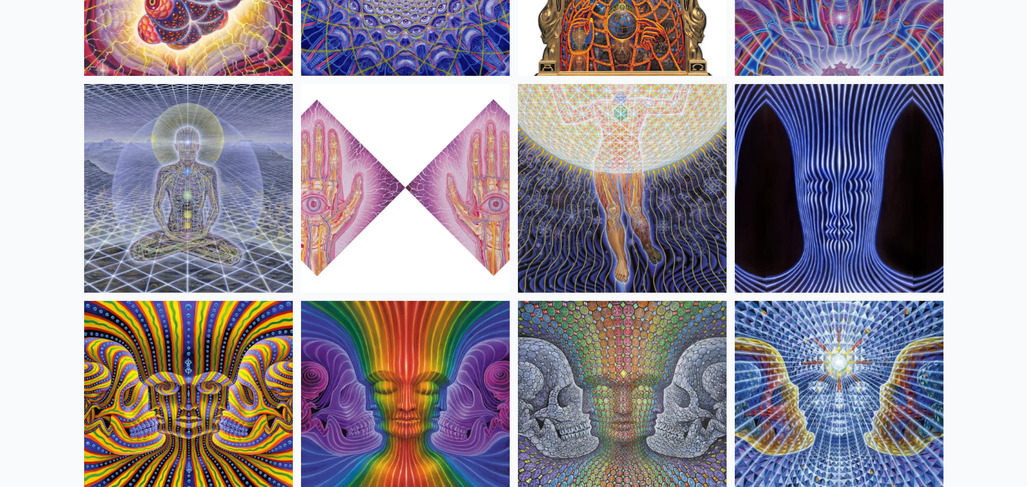
click at [428, 192] on img at bounding box center [405, 188] width 209 height 209
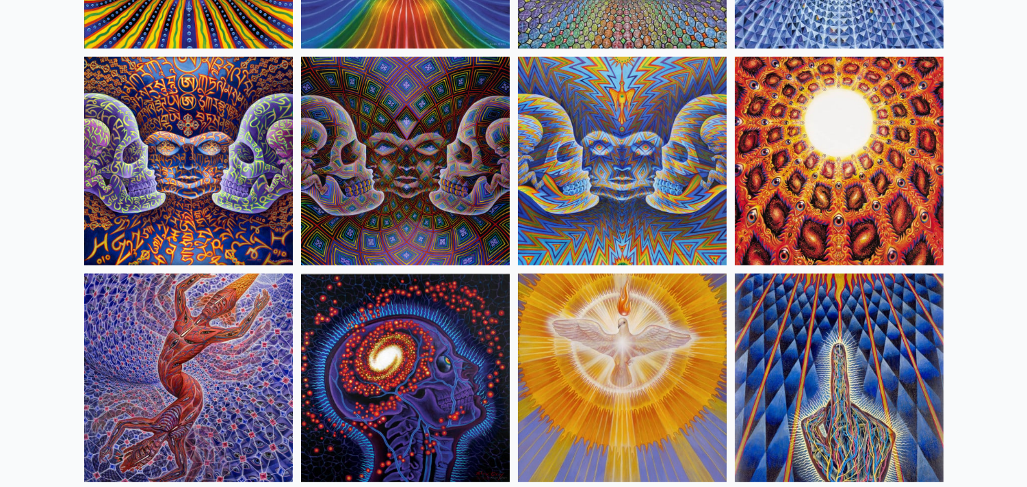
scroll to position [1363, 0]
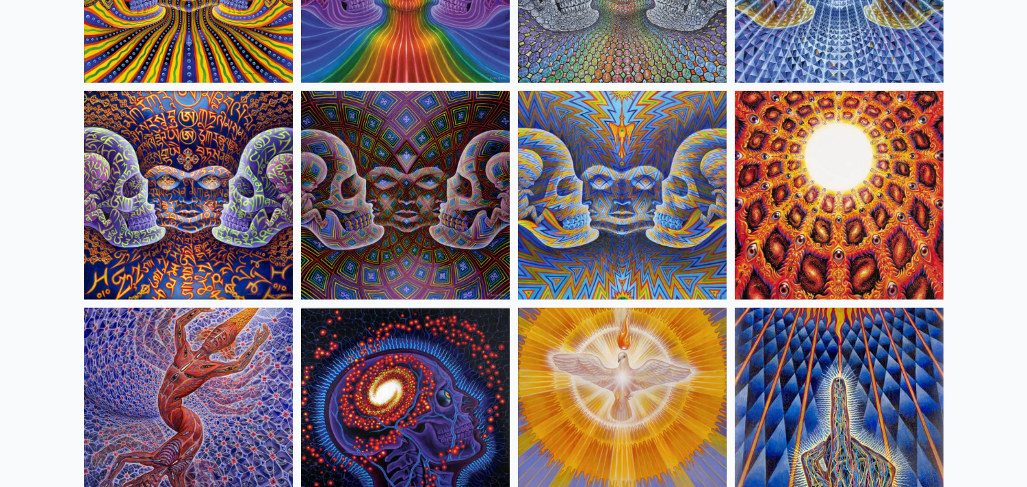
click at [859, 257] on img at bounding box center [839, 195] width 209 height 209
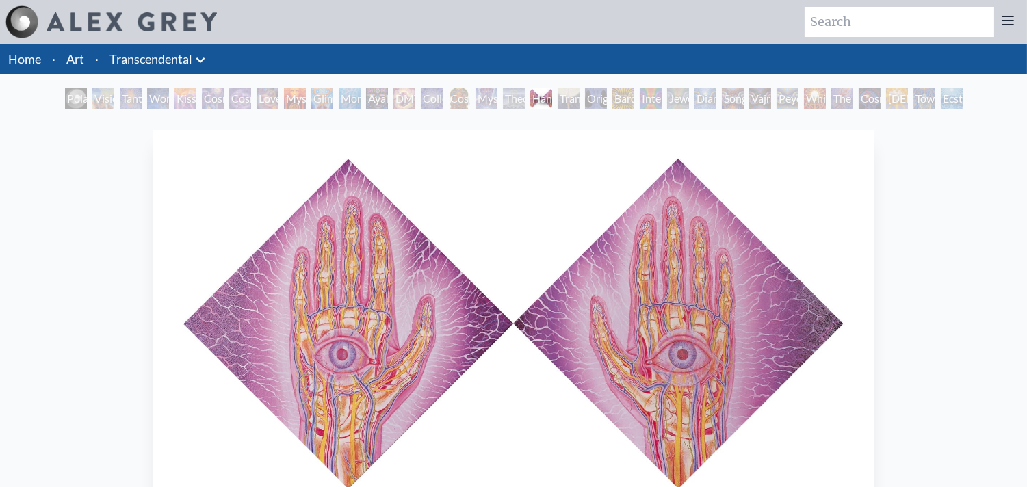
click at [393, 272] on img "18 / 33" at bounding box center [513, 325] width 720 height 390
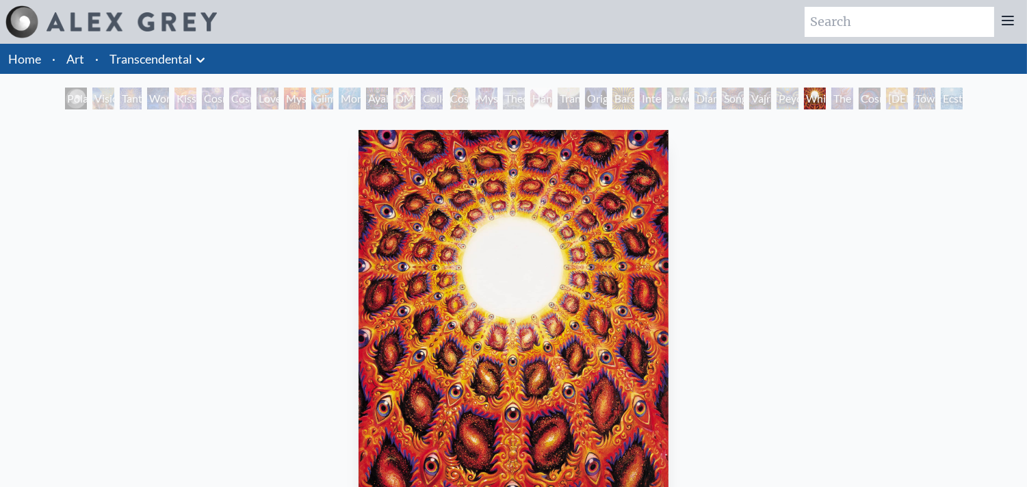
click at [508, 94] on div "Theologue" at bounding box center [514, 99] width 22 height 22
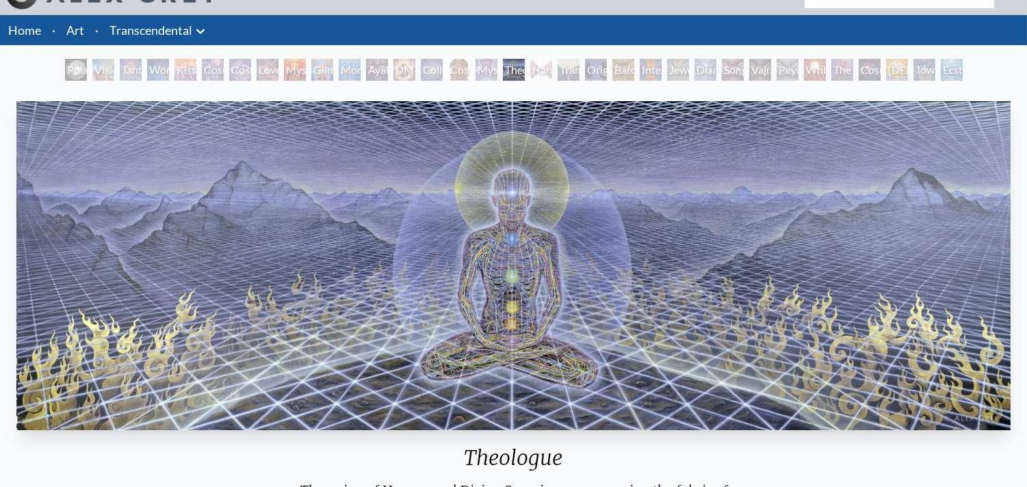
scroll to position [24, 0]
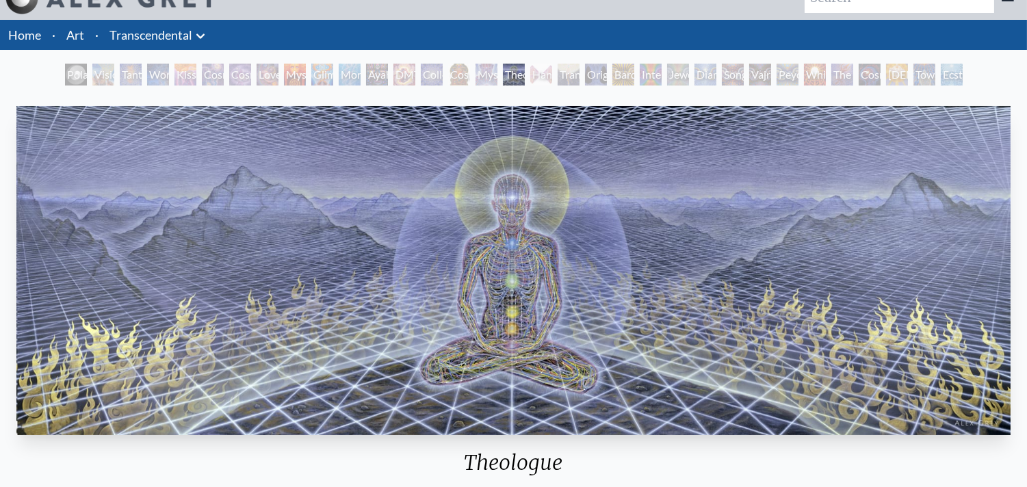
click at [400, 69] on div "DMT - The Spirit Molecule" at bounding box center [404, 75] width 22 height 22
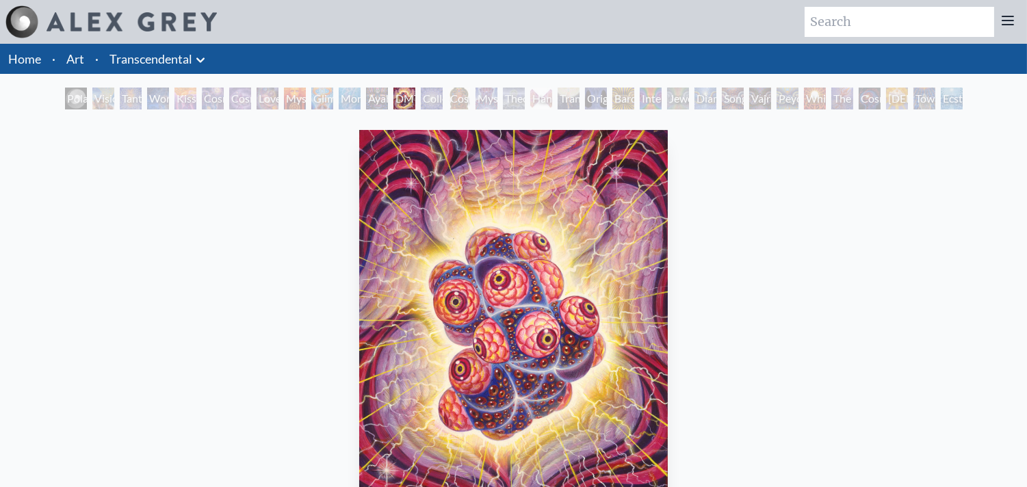
drag, startPoint x: 334, startPoint y: 90, endPoint x: 340, endPoint y: 96, distance: 8.7
click at [339, 94] on div "Polar Unity Spiral Visionary Origin of Language Tantra Wonder Kiss of the [MEDI…" at bounding box center [513, 101] width 903 height 26
click at [343, 99] on div "Monochord" at bounding box center [350, 99] width 22 height 22
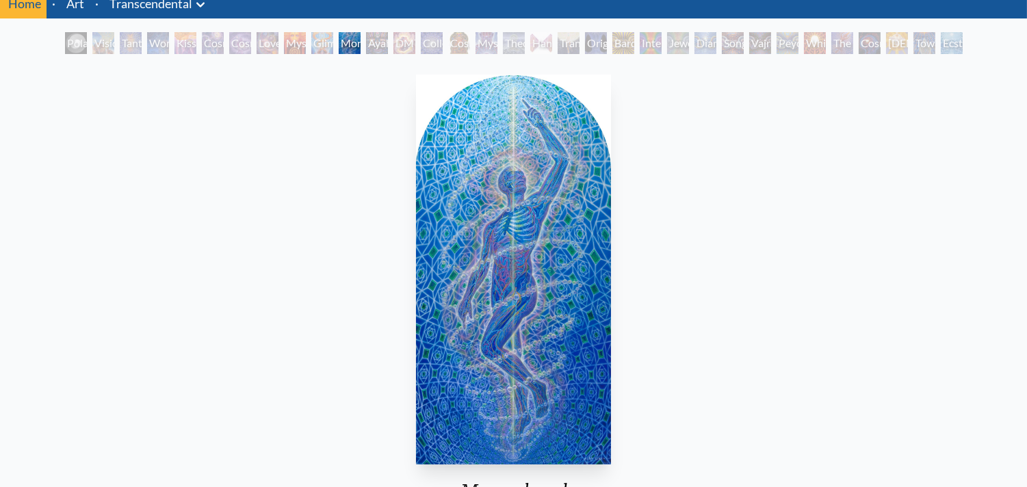
scroll to position [57, 0]
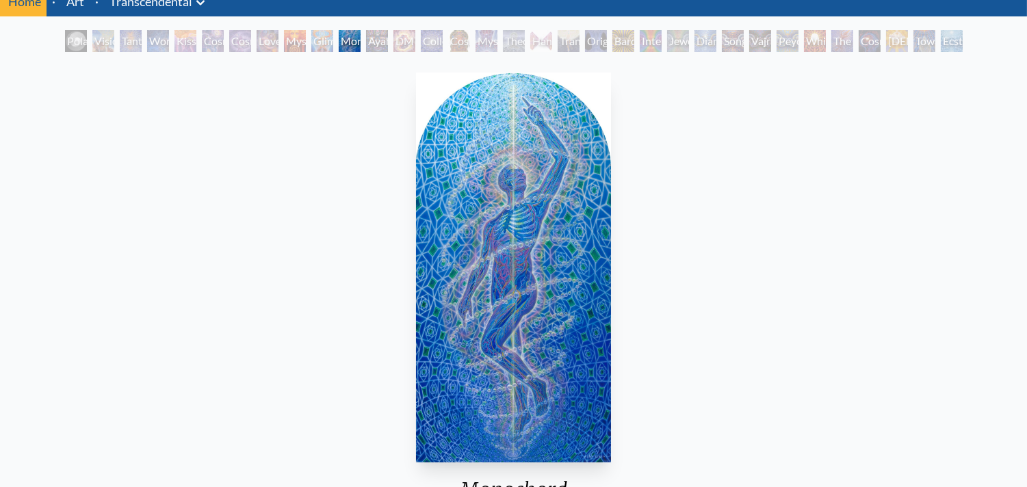
click at [442, 197] on img "11 / 33" at bounding box center [513, 268] width 194 height 390
